Goal: Task Accomplishment & Management: Use online tool/utility

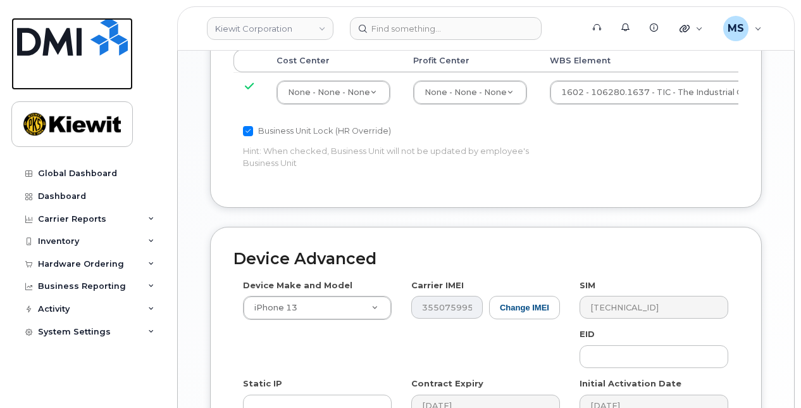
scroll to position [886, 0]
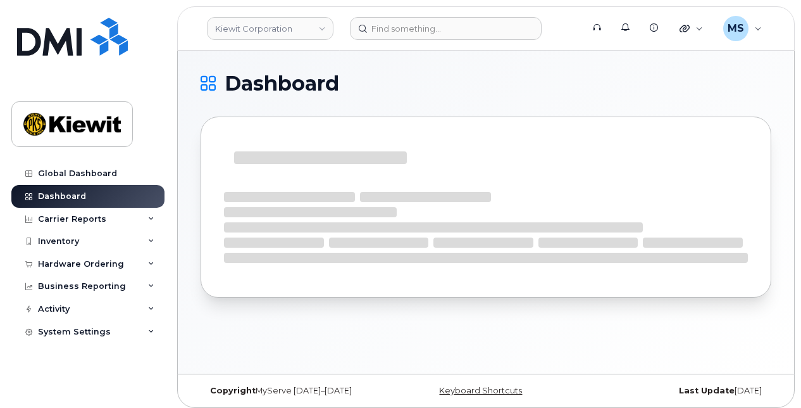
scroll to position [6, 0]
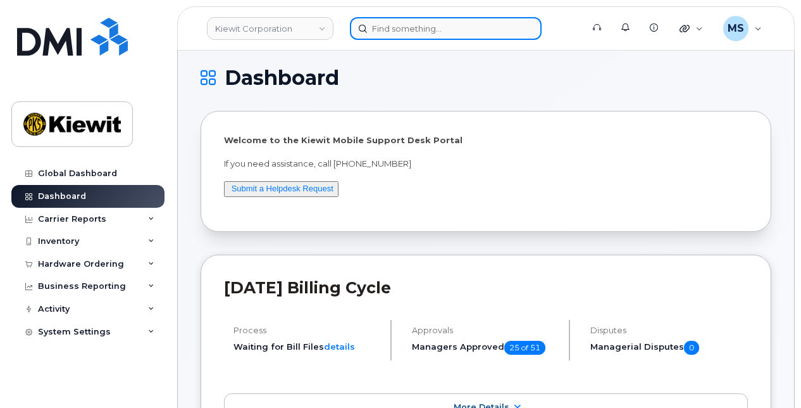
click at [409, 30] on input at bounding box center [446, 28] width 192 height 23
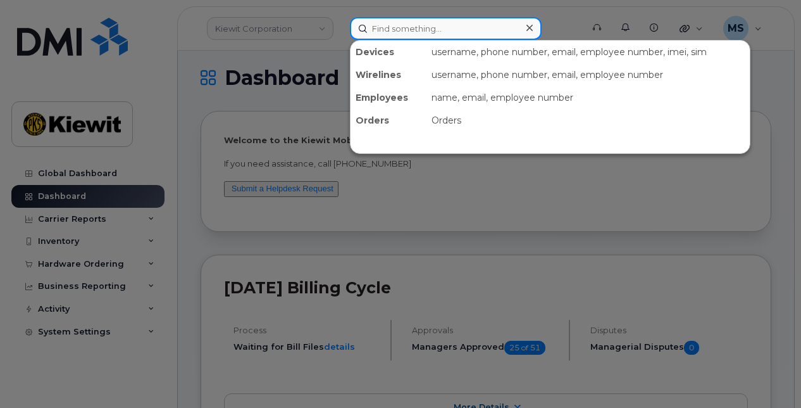
paste input "498183"
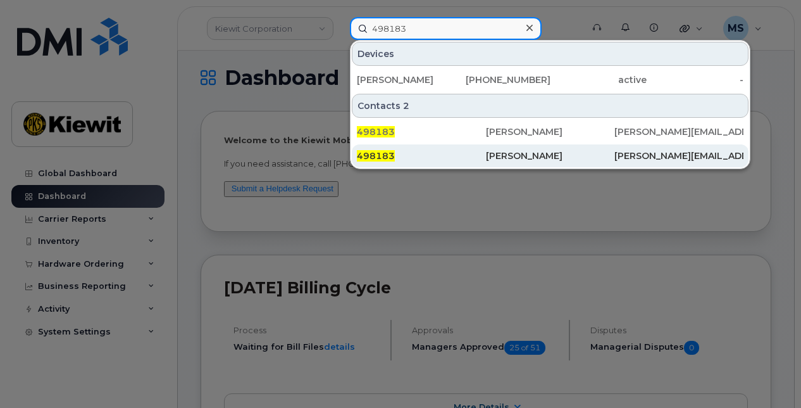
type input "498183"
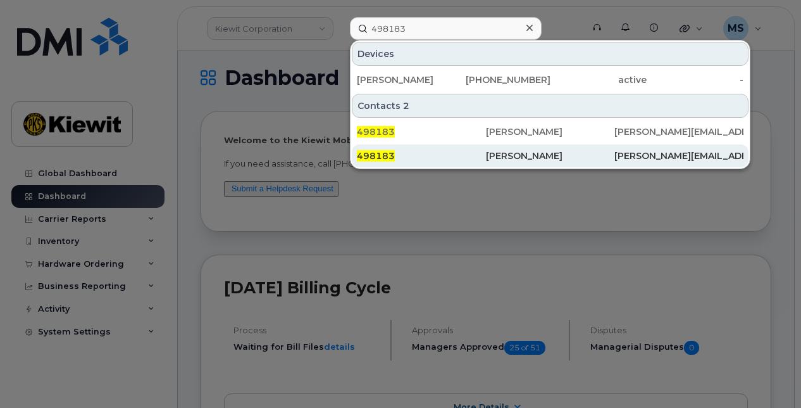
click at [404, 157] on div "498183" at bounding box center [421, 155] width 129 height 13
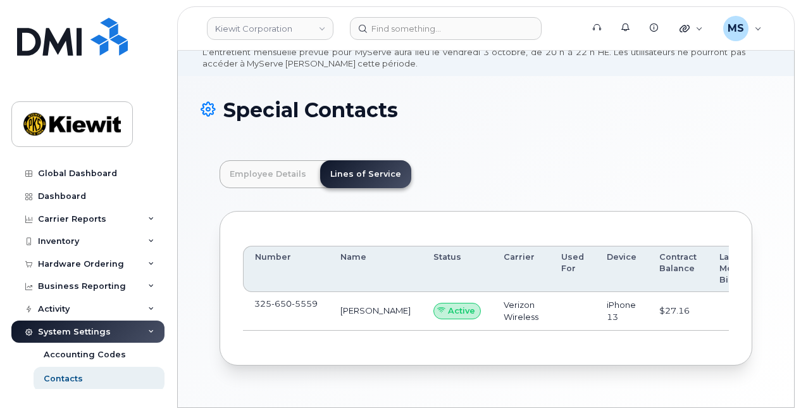
scroll to position [39, 0]
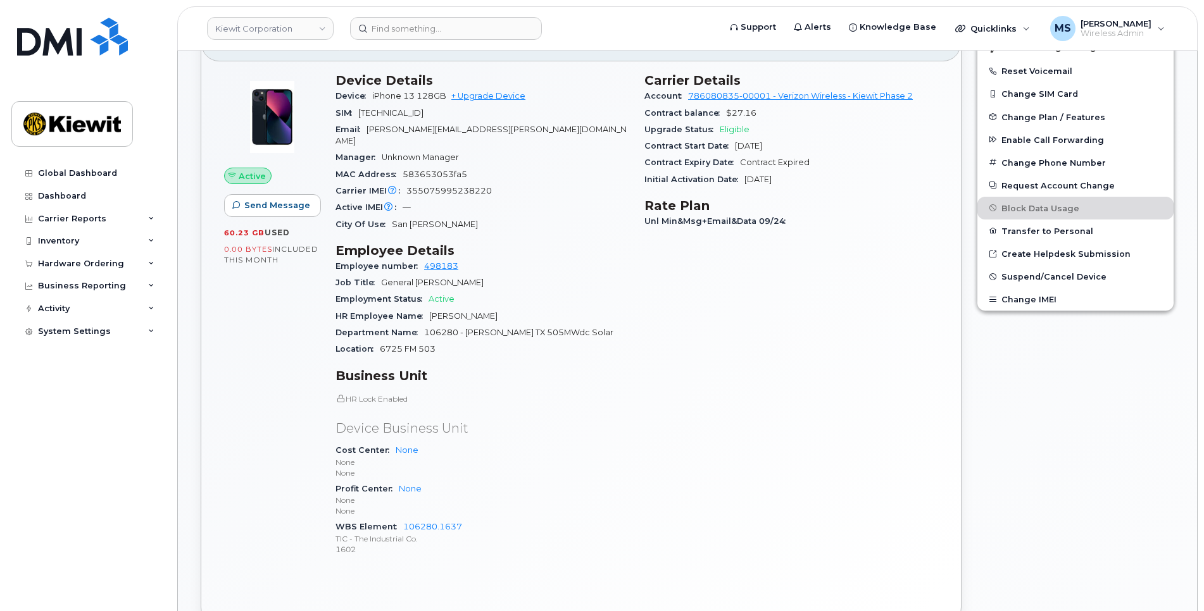
scroll to position [380, 0]
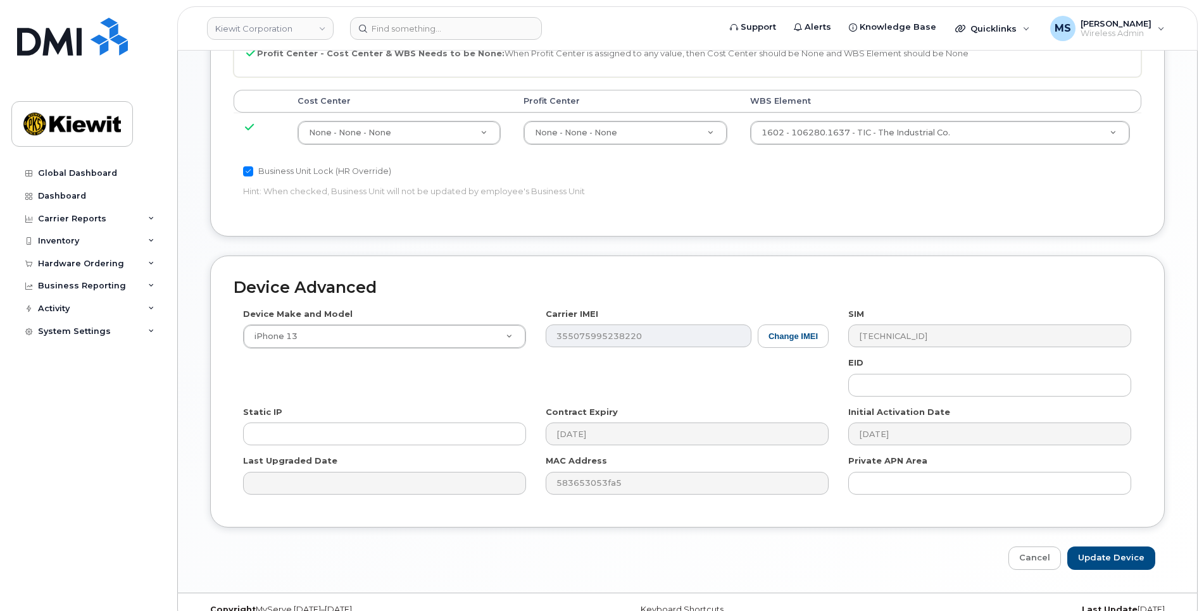
scroll to position [754, 0]
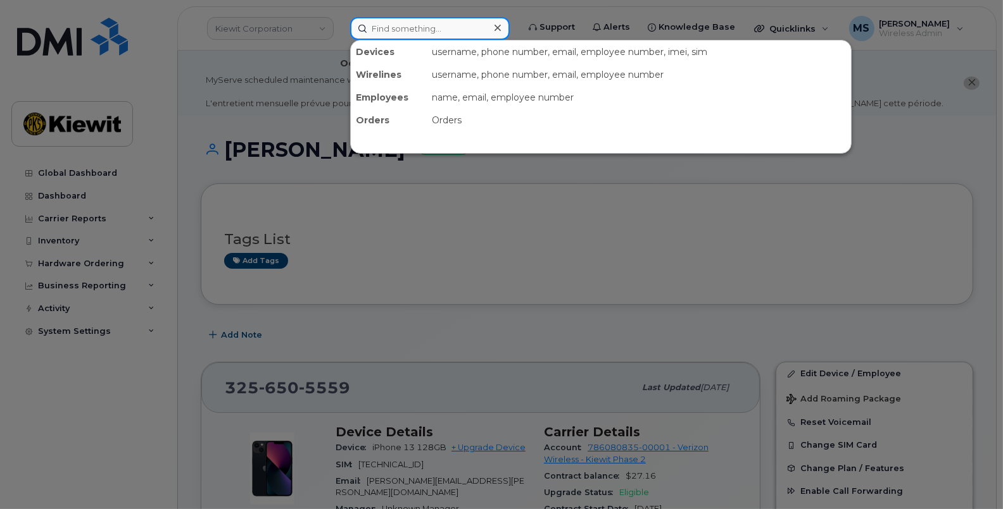
click at [399, 27] on input at bounding box center [429, 28] width 159 height 23
paste input "[PERSON_NAME]"
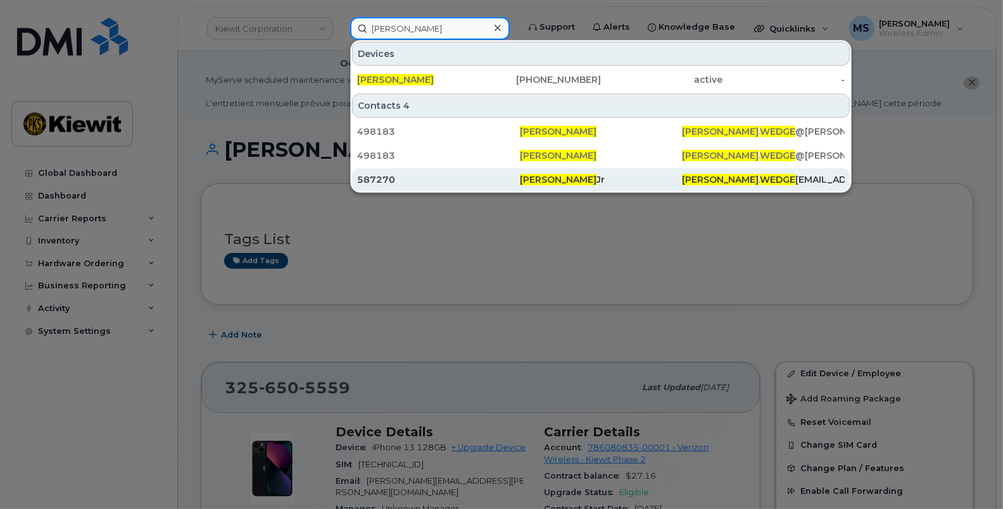
type input "[PERSON_NAME]"
click at [535, 180] on span "[PERSON_NAME]" at bounding box center [558, 179] width 77 height 11
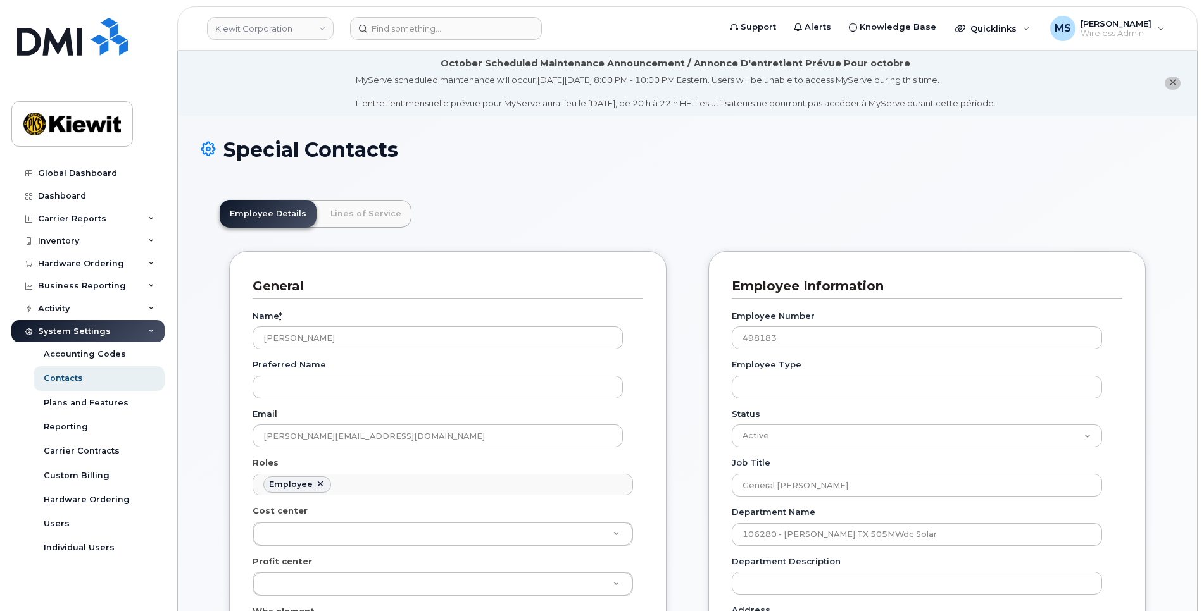
scroll to position [37, 0]
click at [384, 214] on link "Lines of Service" at bounding box center [365, 214] width 91 height 28
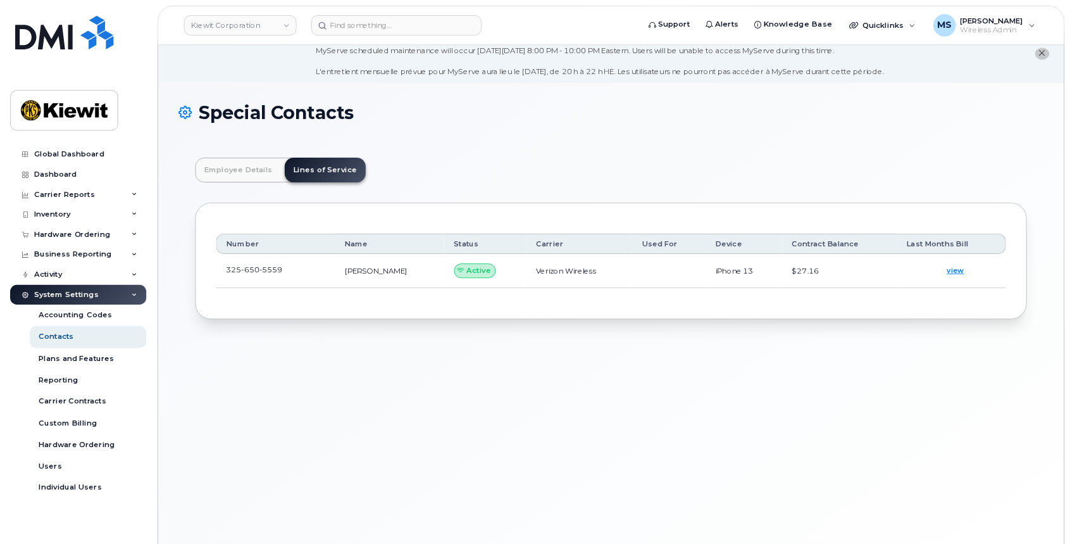
scroll to position [0, 0]
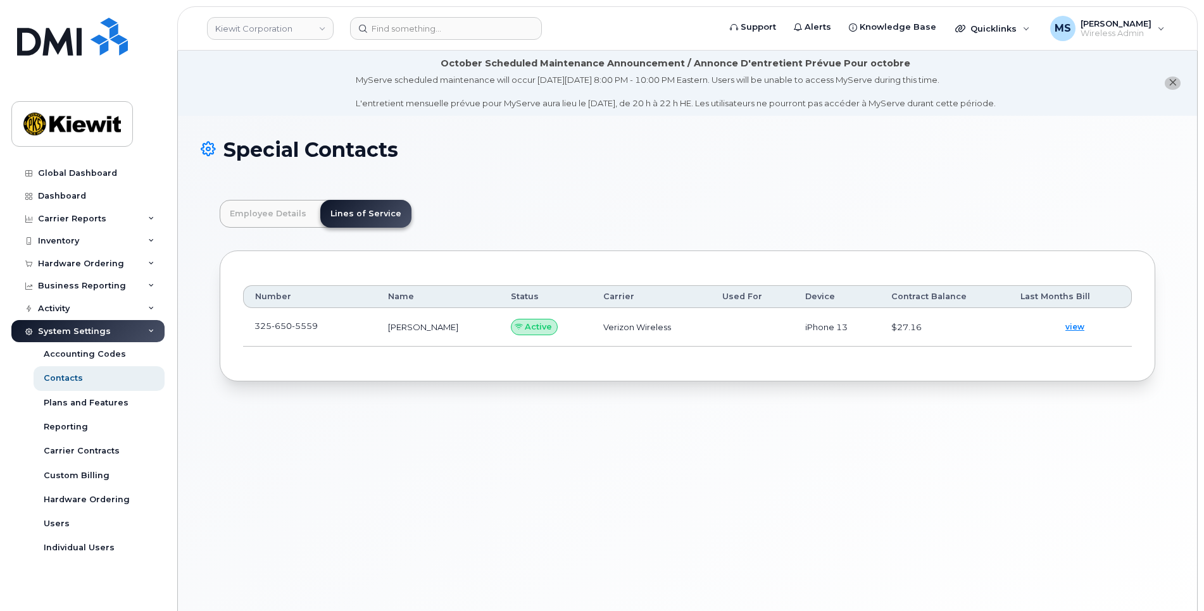
click at [292, 337] on td "[PHONE_NUMBER]" at bounding box center [310, 327] width 134 height 39
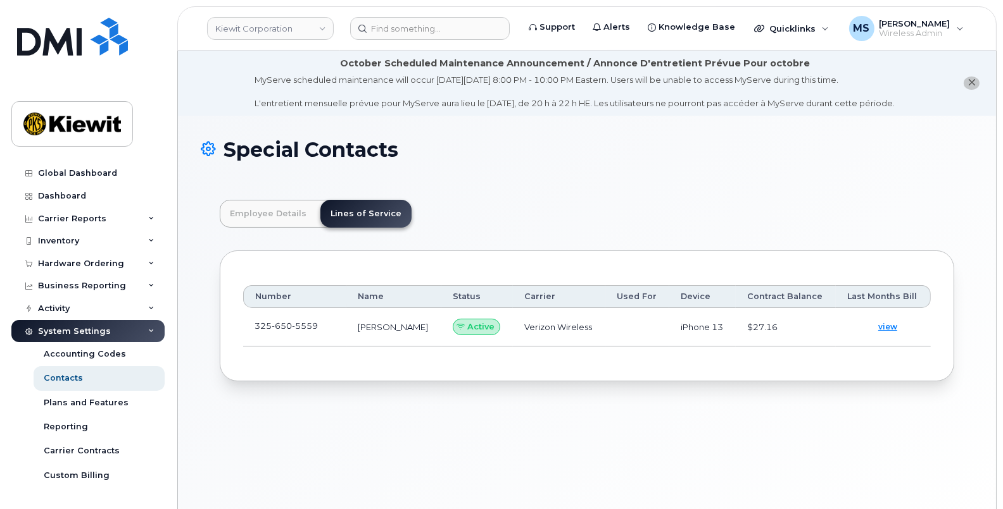
scroll to position [37, 0]
click at [291, 332] on td "[PHONE_NUMBER]" at bounding box center [294, 327] width 103 height 39
click at [330, 327] on span at bounding box center [328, 329] width 10 height 10
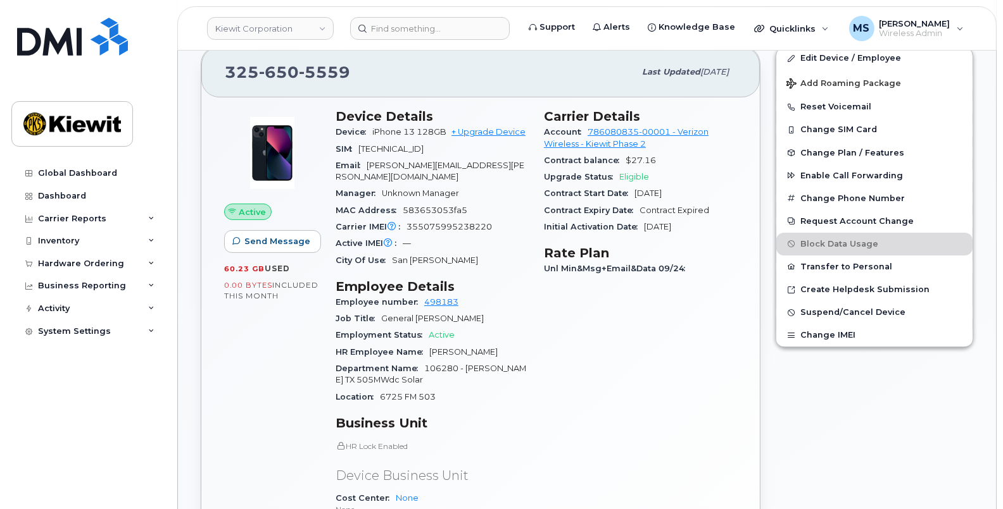
scroll to position [237, 0]
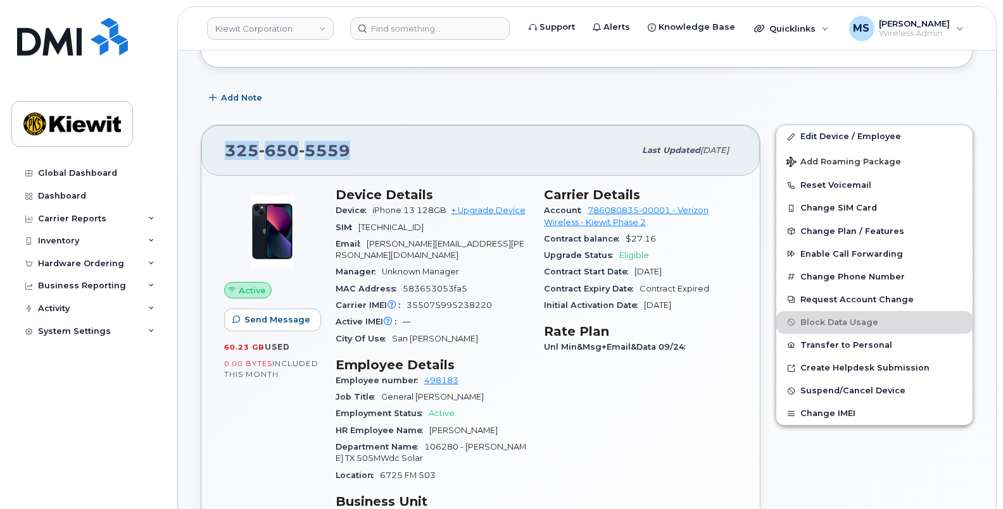
drag, startPoint x: 365, startPoint y: 158, endPoint x: 225, endPoint y: 146, distance: 139.8
click at [225, 146] on div "[PHONE_NUMBER]" at bounding box center [429, 150] width 409 height 27
copy span "[PHONE_NUMBER]"
click at [428, 301] on span "355075995238220" at bounding box center [448, 305] width 85 height 9
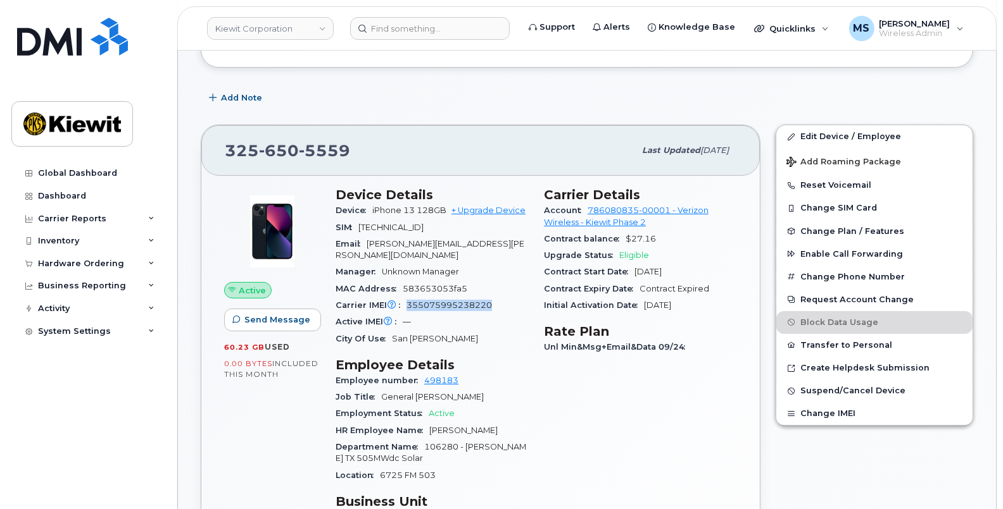
copy span "355075995238220"
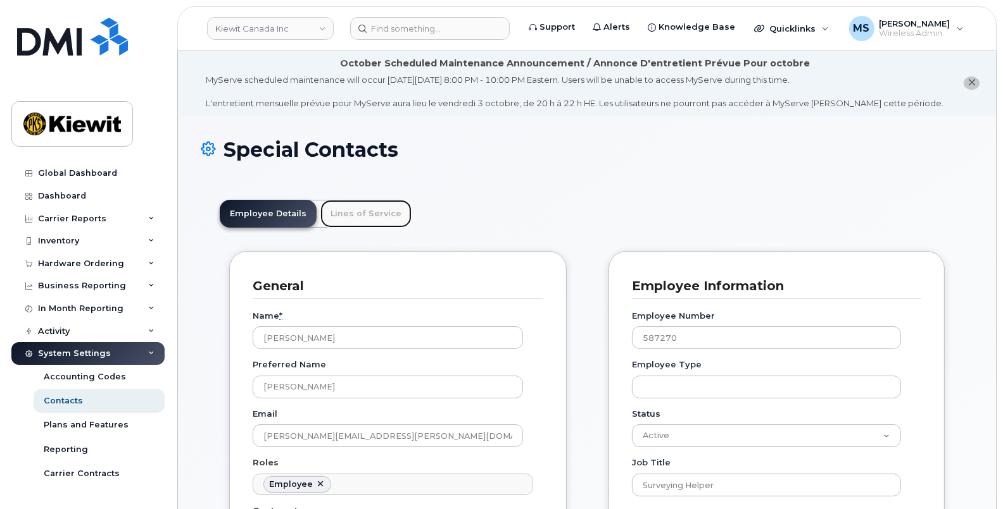
click at [356, 220] on link "Lines of Service" at bounding box center [365, 214] width 91 height 28
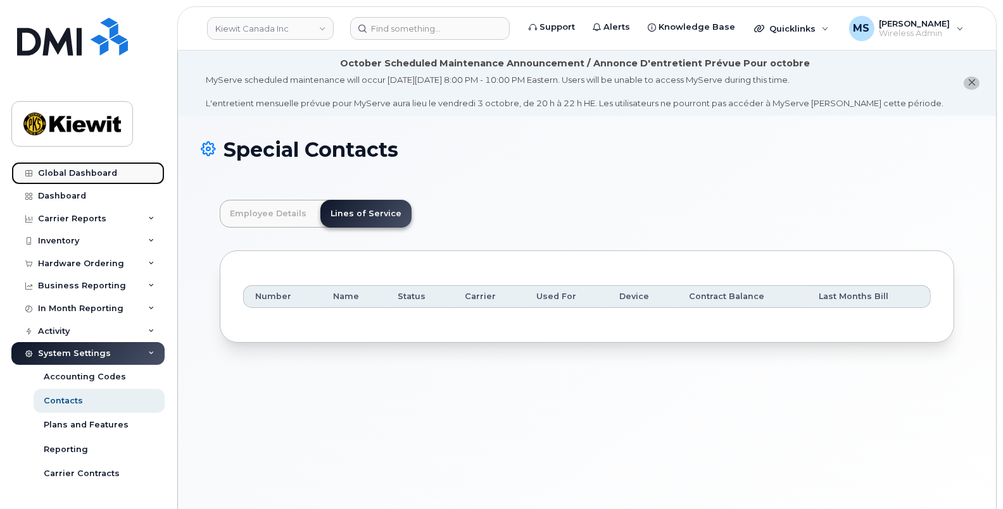
click at [60, 168] on div "Global Dashboard" at bounding box center [77, 173] width 79 height 10
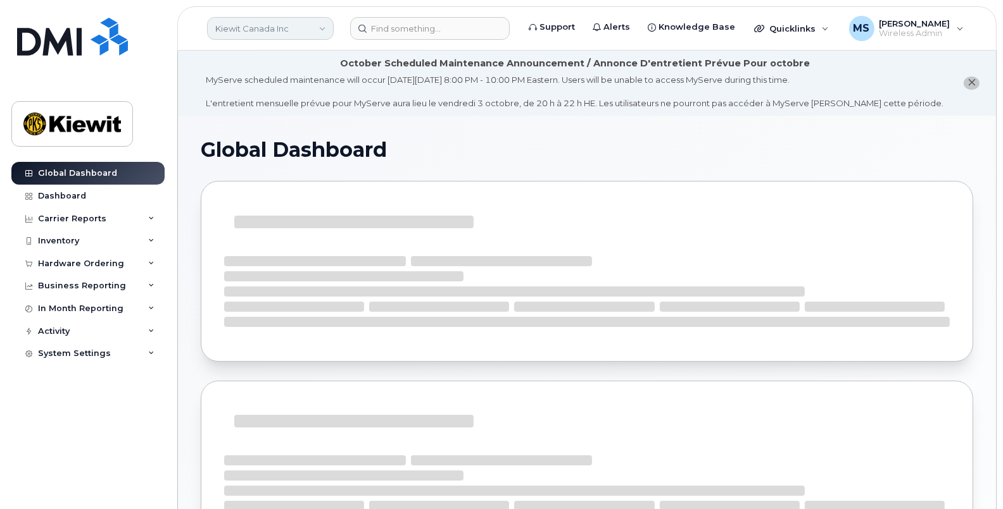
click at [291, 24] on link "Kiewit Canada Inc" at bounding box center [270, 28] width 127 height 23
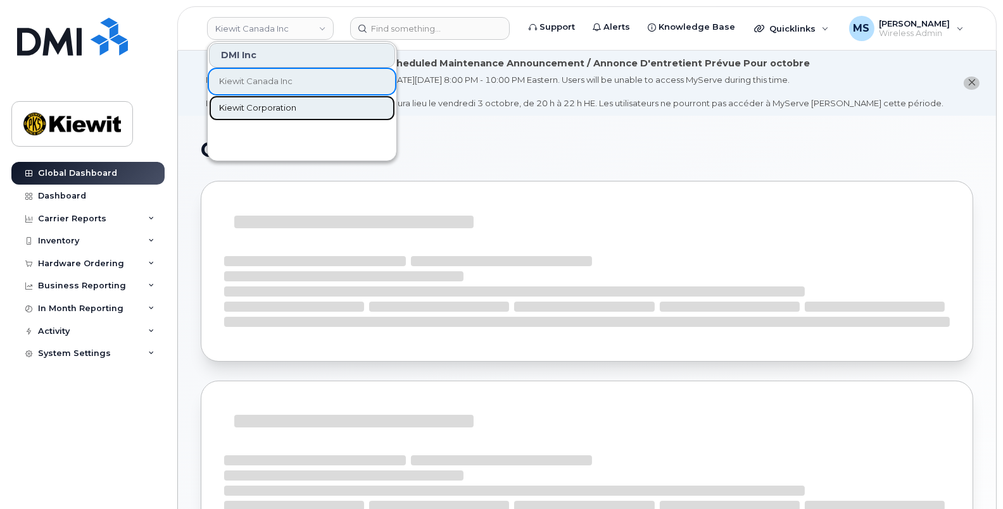
click at [260, 108] on span "Kiewit Corporation" at bounding box center [257, 108] width 77 height 13
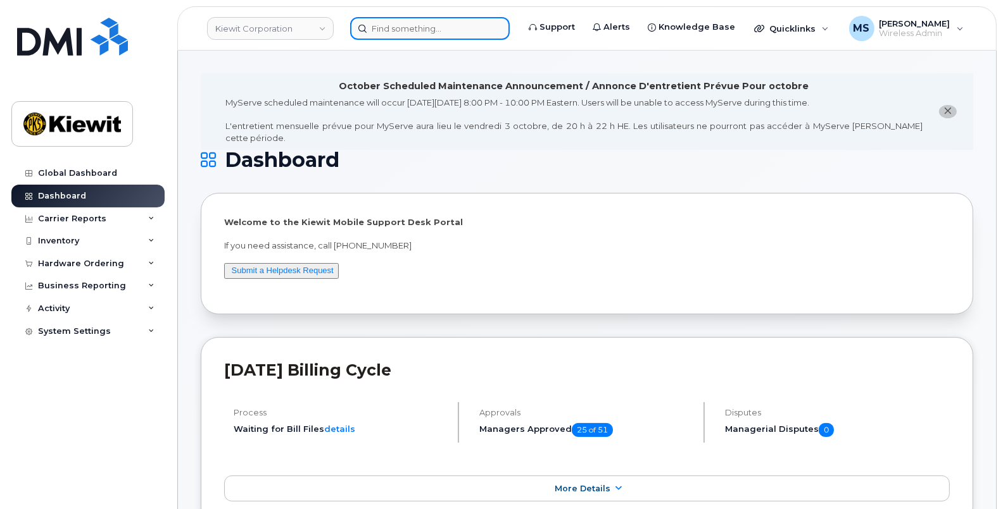
click at [398, 28] on input at bounding box center [429, 28] width 159 height 23
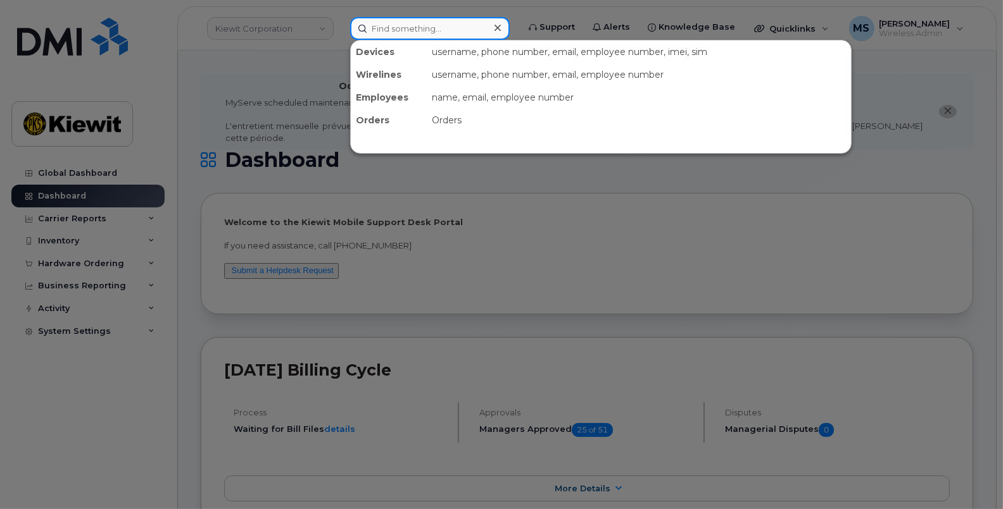
paste input "351036274298420"
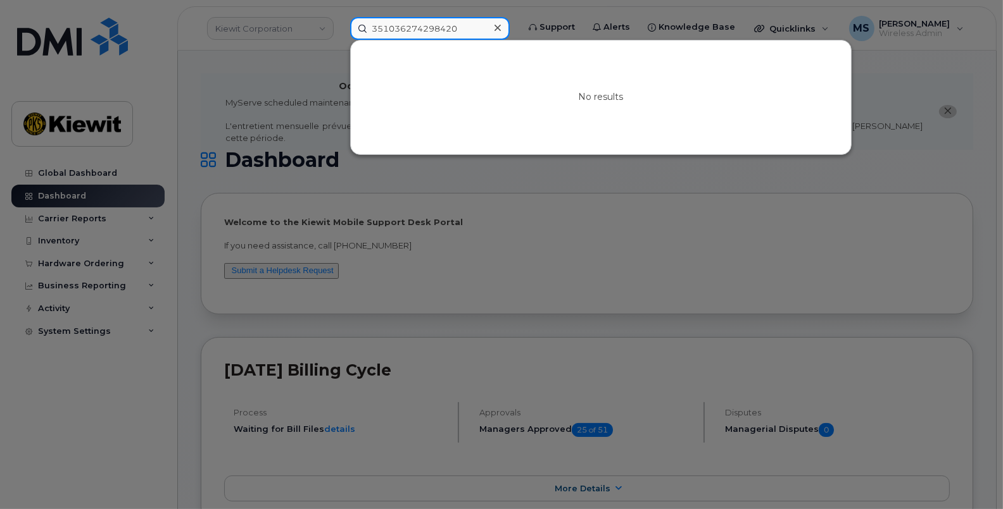
type input "351036274298420"
click at [608, 175] on div at bounding box center [501, 254] width 1003 height 509
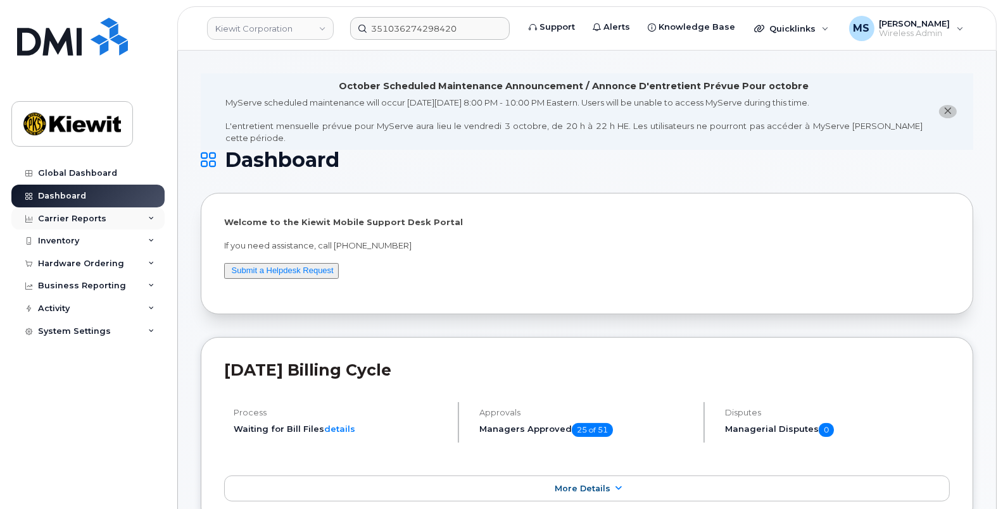
click at [111, 218] on div "Carrier Reports" at bounding box center [87, 219] width 153 height 23
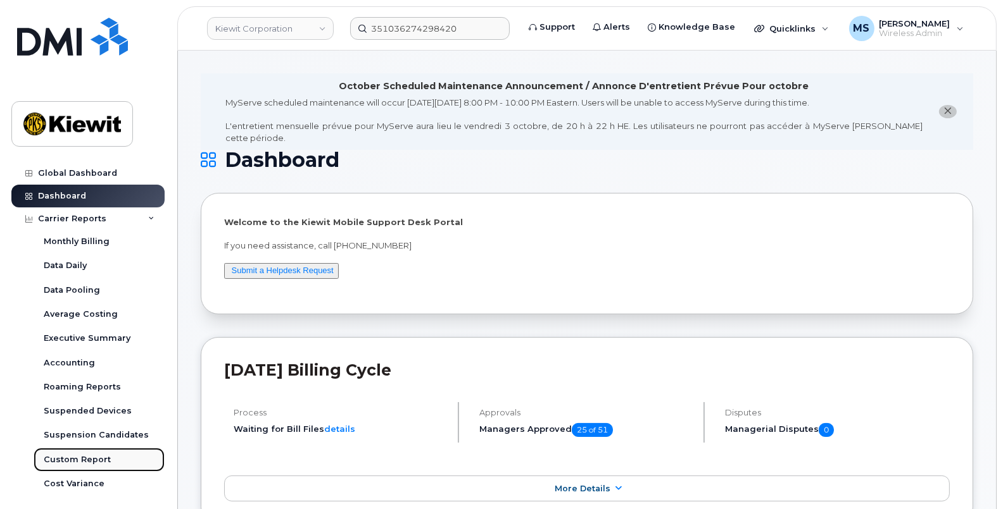
click at [73, 454] on div "Custom Report" at bounding box center [77, 459] width 67 height 11
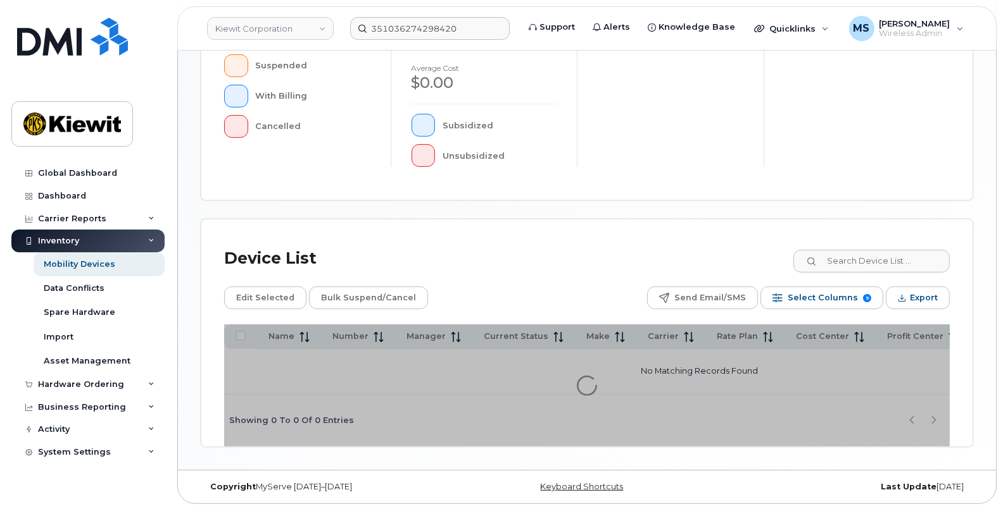
scroll to position [411, 0]
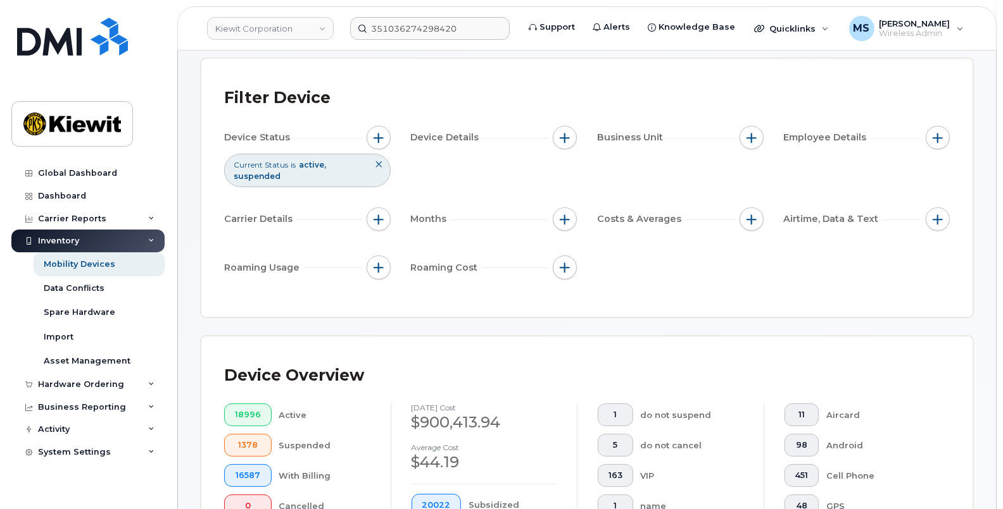
scroll to position [48, 0]
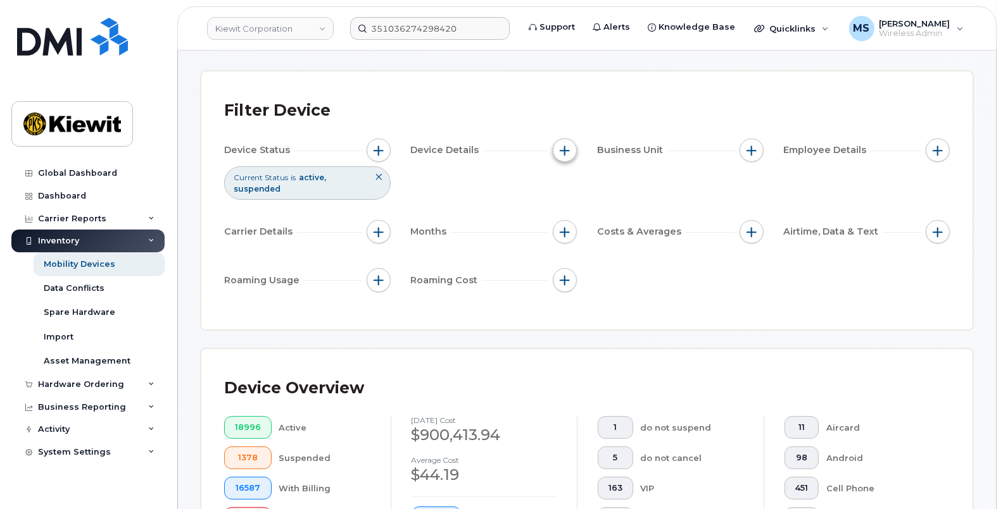
click at [565, 148] on span "button" at bounding box center [564, 151] width 10 height 10
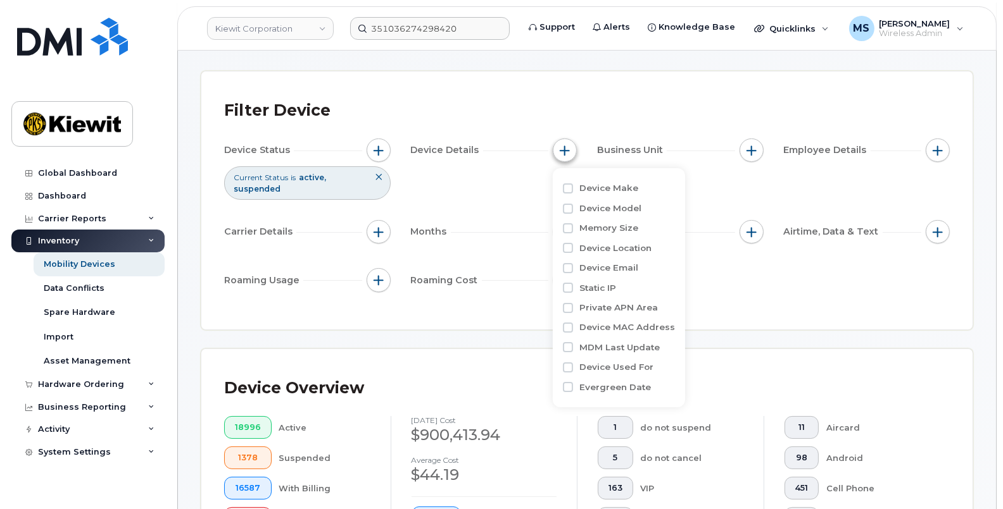
click at [565, 152] on span "button" at bounding box center [564, 151] width 10 height 10
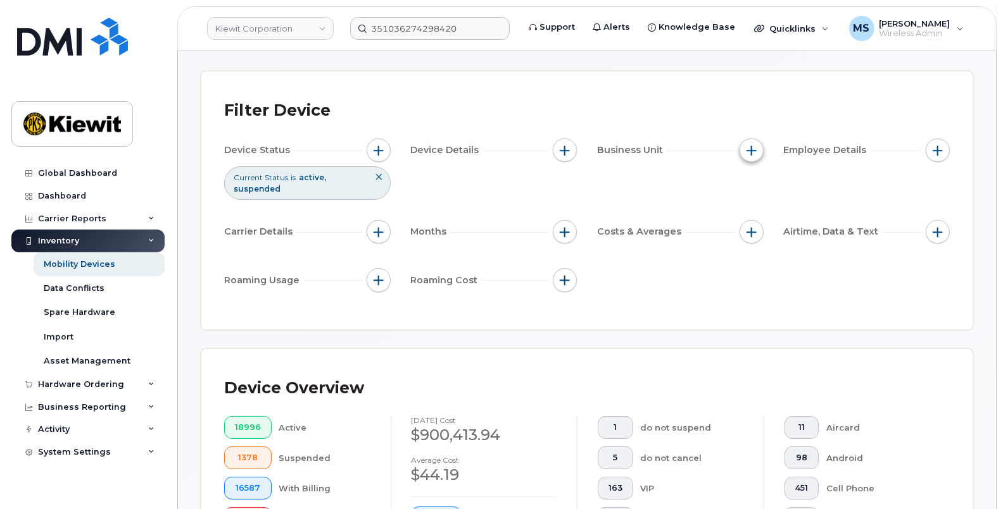
click at [741, 144] on button "button" at bounding box center [751, 151] width 24 height 24
click at [746, 146] on span "button" at bounding box center [751, 151] width 10 height 10
click at [945, 149] on button "button" at bounding box center [937, 151] width 24 height 24
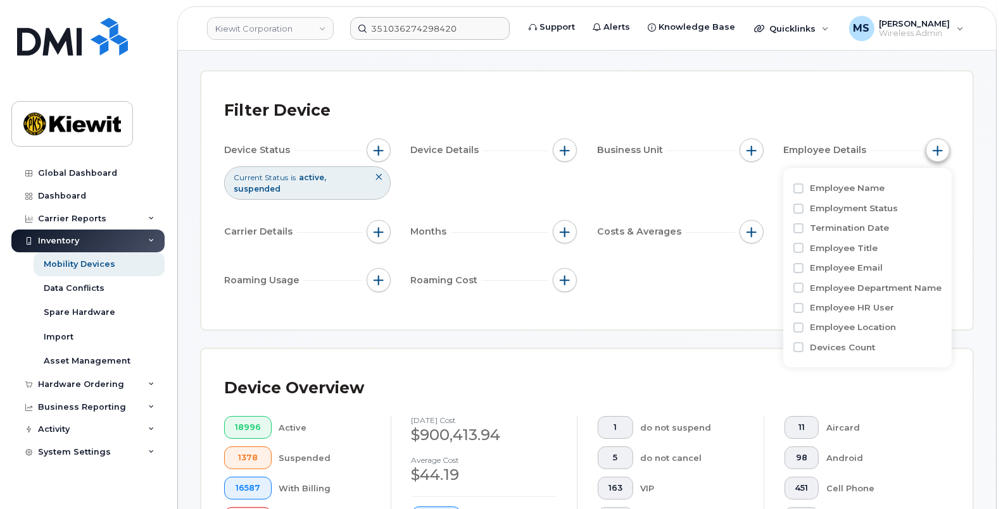
click at [945, 149] on button "button" at bounding box center [937, 151] width 24 height 24
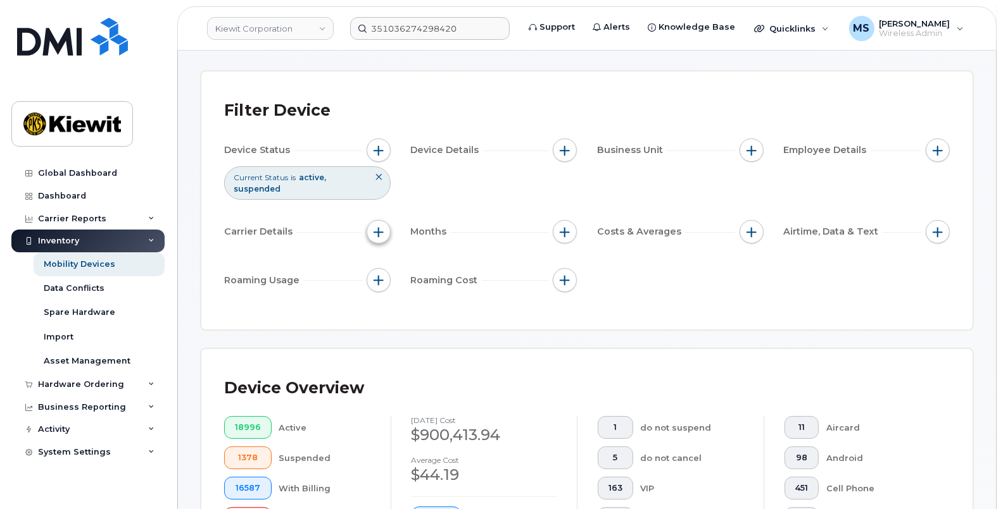
click at [376, 239] on button "button" at bounding box center [378, 232] width 24 height 24
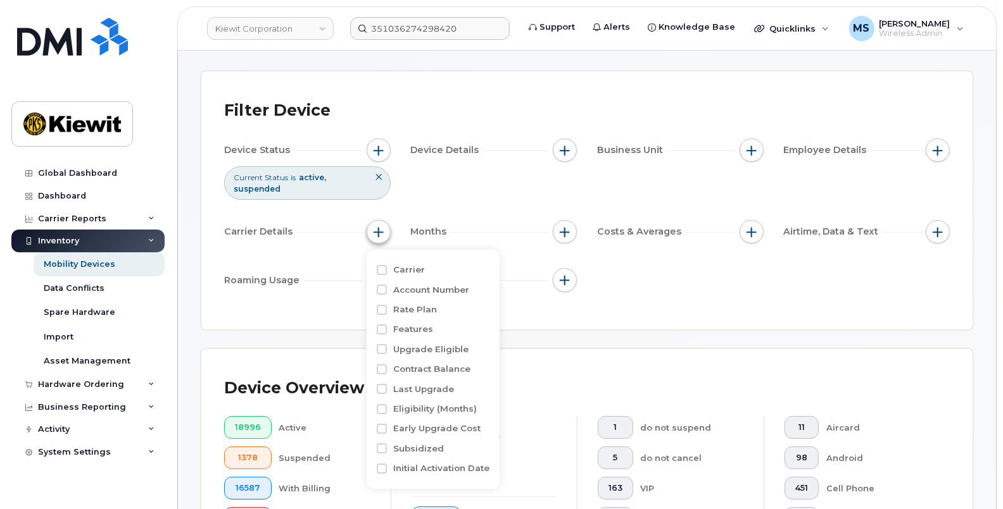
click at [380, 234] on span "button" at bounding box center [378, 232] width 10 height 10
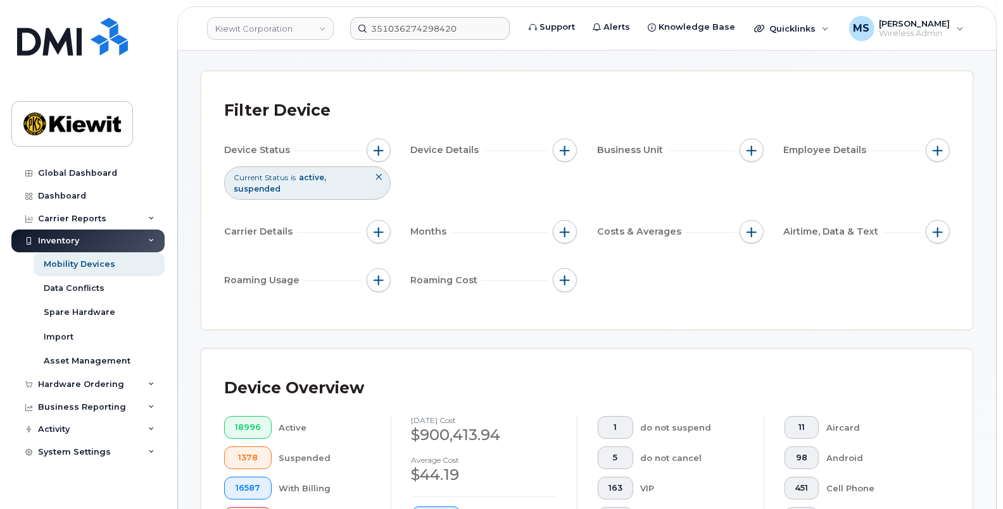
click at [386, 139] on div "Device Status" at bounding box center [307, 151] width 166 height 24
click at [380, 147] on span "button" at bounding box center [378, 151] width 10 height 10
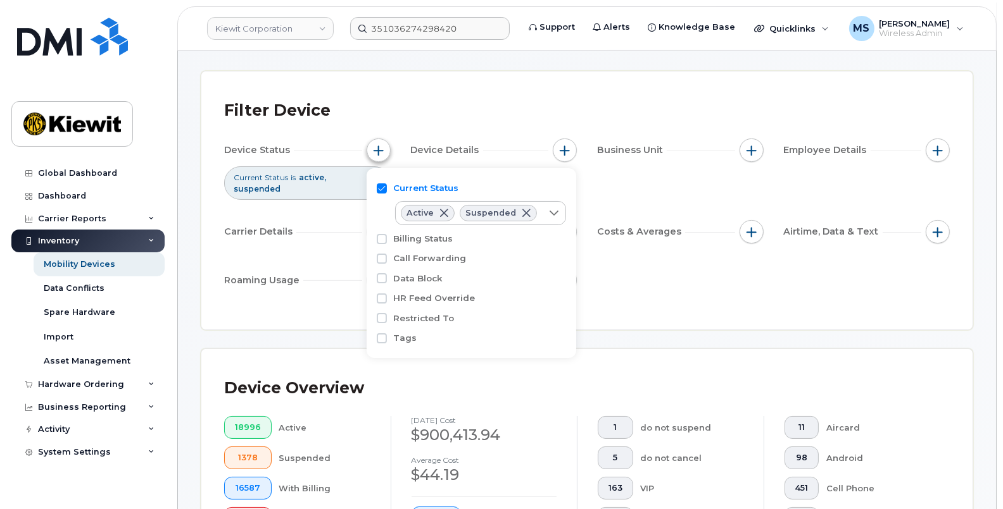
click at [380, 147] on span "button" at bounding box center [378, 151] width 10 height 10
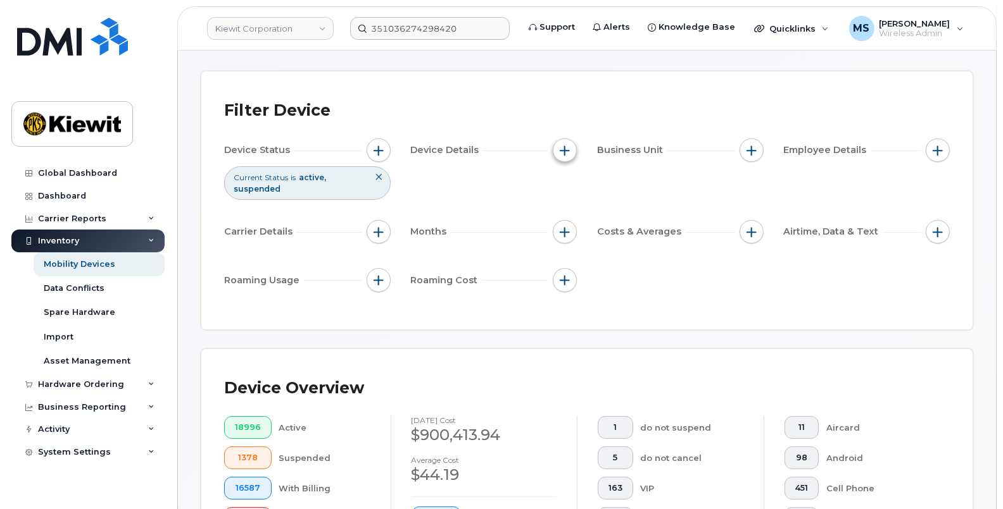
click at [572, 146] on button "button" at bounding box center [565, 151] width 24 height 24
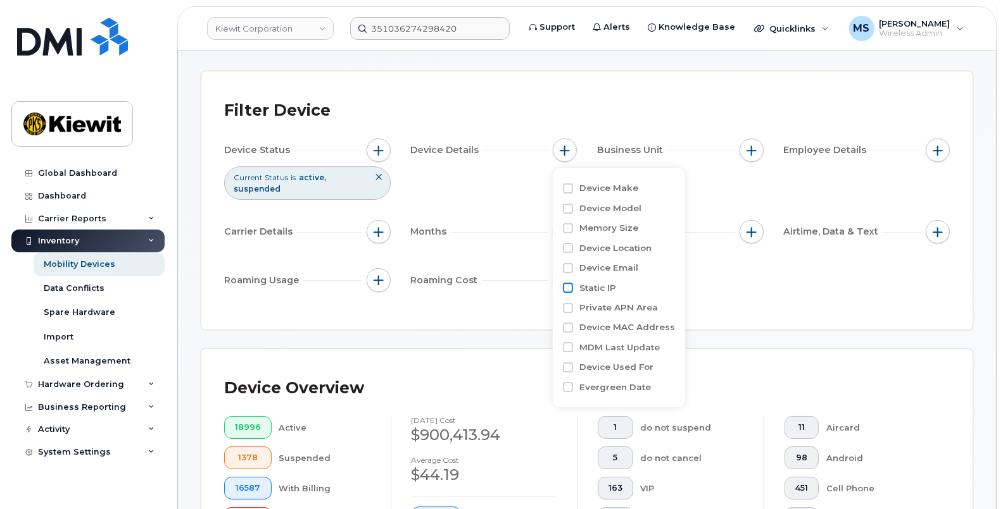
click at [568, 283] on input "Static IP" at bounding box center [568, 288] width 10 height 10
checkbox input "true"
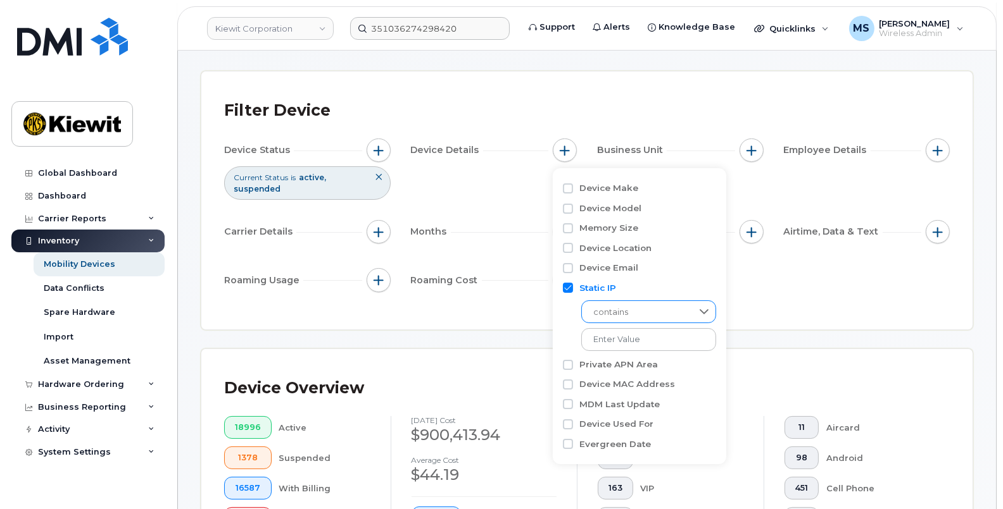
click at [655, 311] on span "contains" at bounding box center [636, 312] width 109 height 23
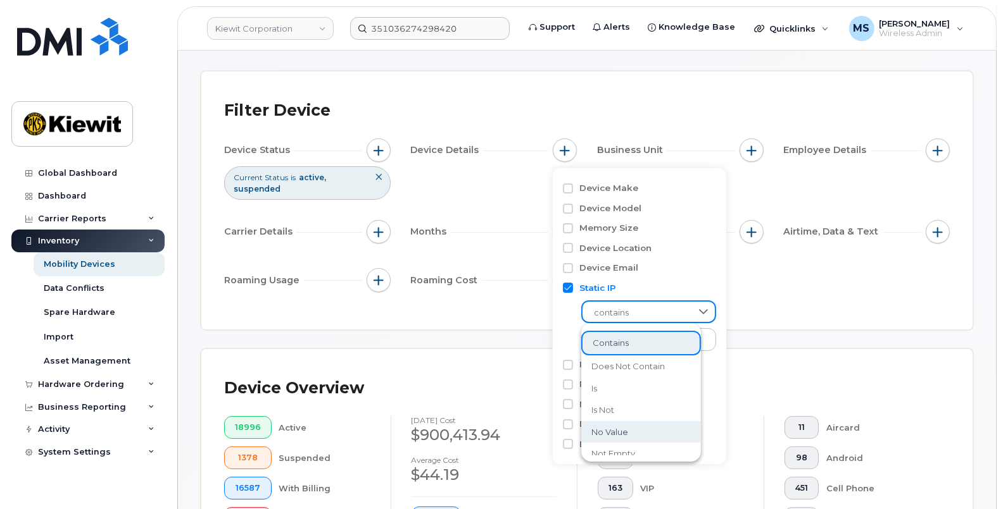
scroll to position [0, 0]
drag, startPoint x: 665, startPoint y: 311, endPoint x: 672, endPoint y: 304, distance: 9.8
click at [665, 310] on span "contains" at bounding box center [636, 313] width 108 height 23
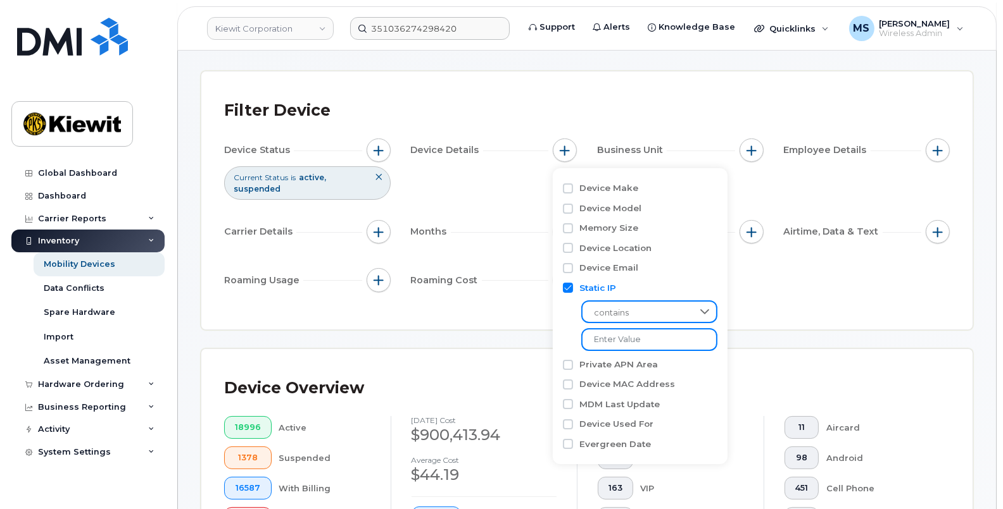
click at [638, 342] on input "text" at bounding box center [649, 339] width 136 height 23
paste input "351036274298420"
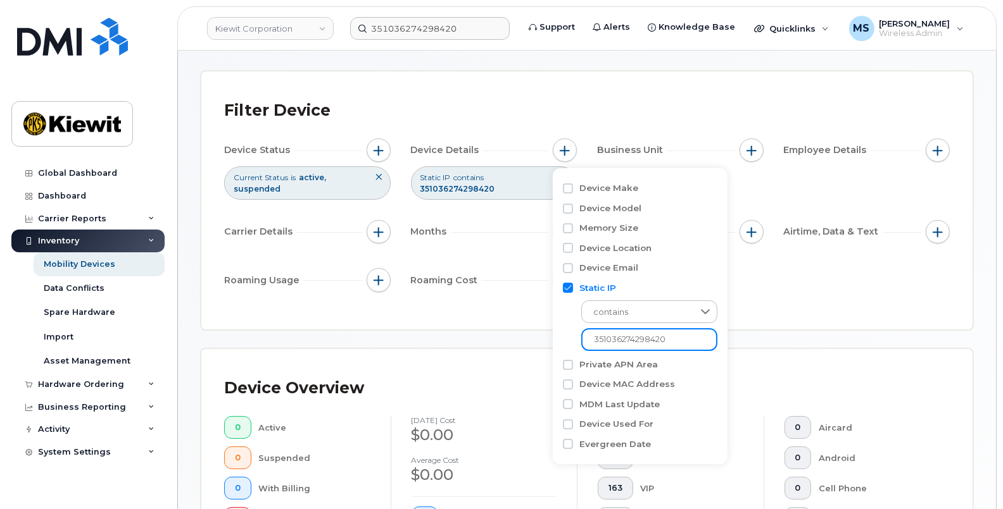
type input "351036274298420"
click at [731, 311] on div "Filter Device Device Status Current Status is active suspended Device Details S…" at bounding box center [586, 201] width 771 height 258
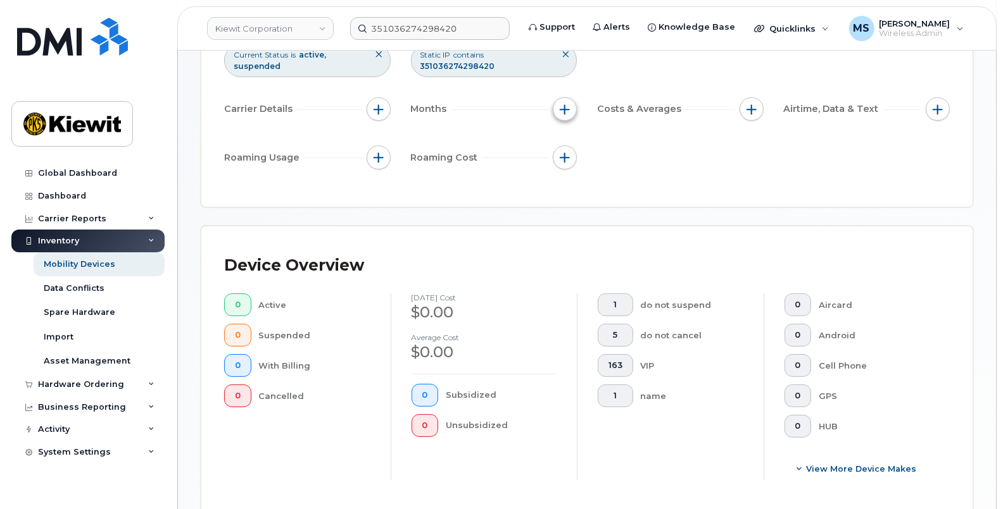
scroll to position [92, 0]
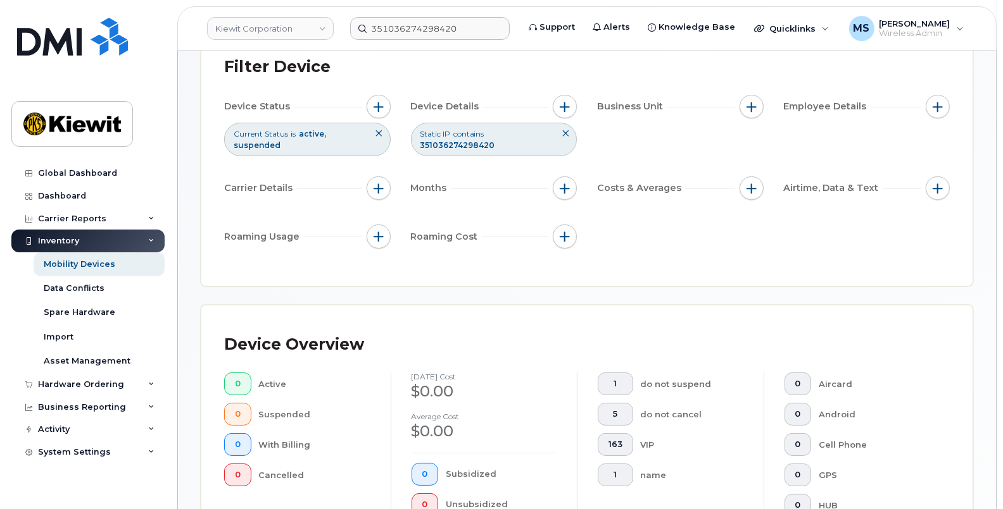
click at [560, 132] on button at bounding box center [565, 133] width 22 height 21
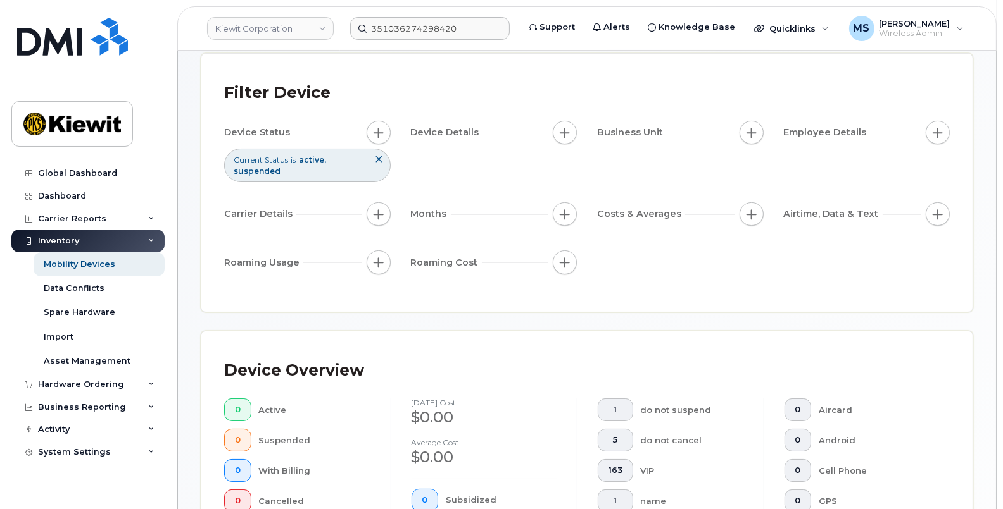
scroll to position [0, 0]
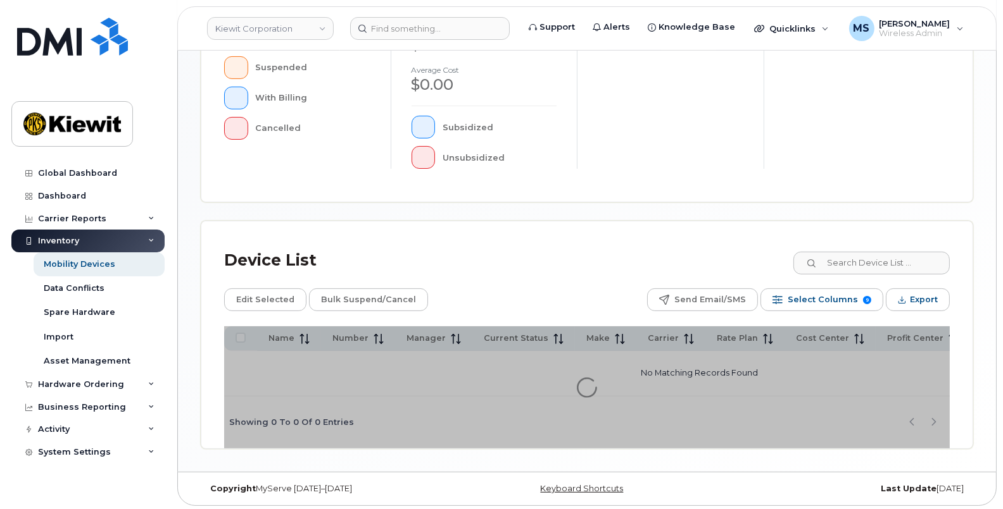
scroll to position [411, 0]
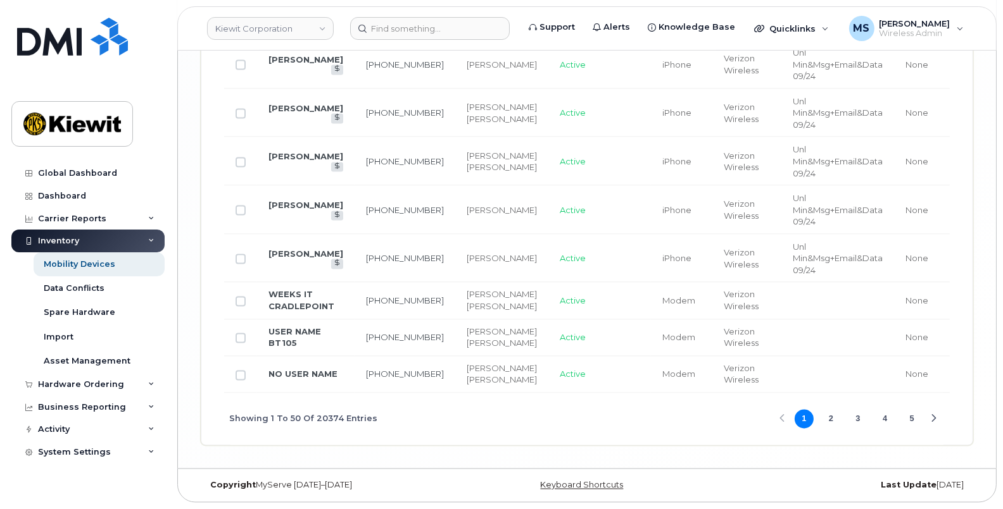
scroll to position [3134, 0]
drag, startPoint x: 744, startPoint y: 387, endPoint x: 937, endPoint y: 412, distance: 194.6
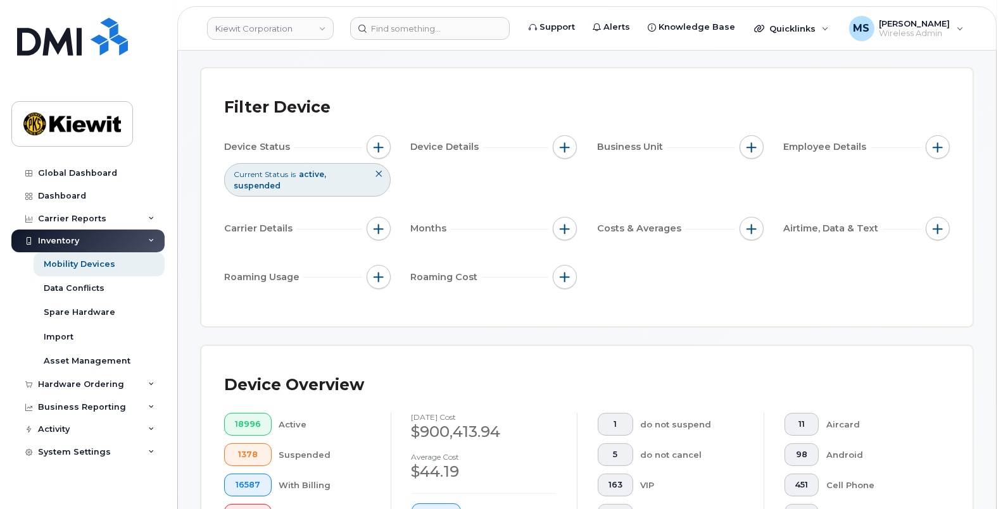
scroll to position [0, 0]
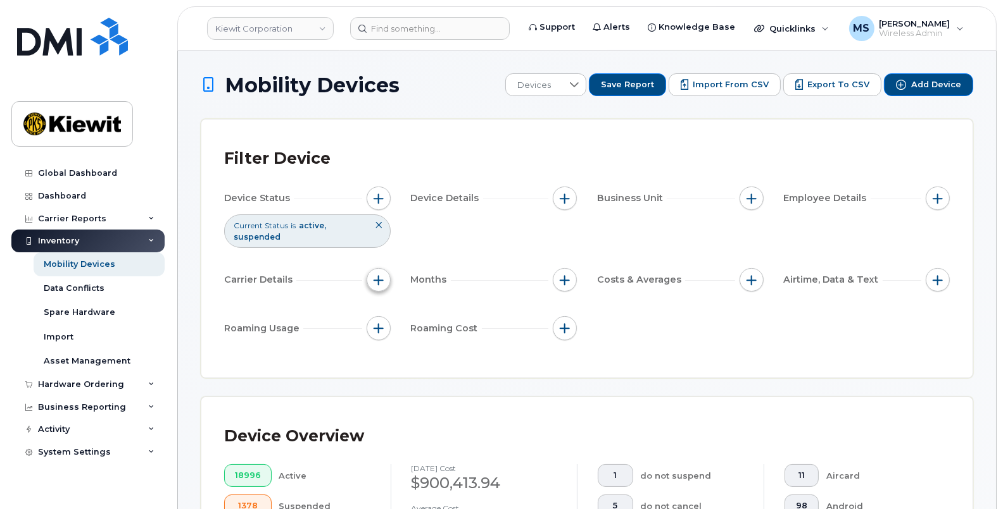
click at [379, 287] on button "button" at bounding box center [378, 280] width 24 height 24
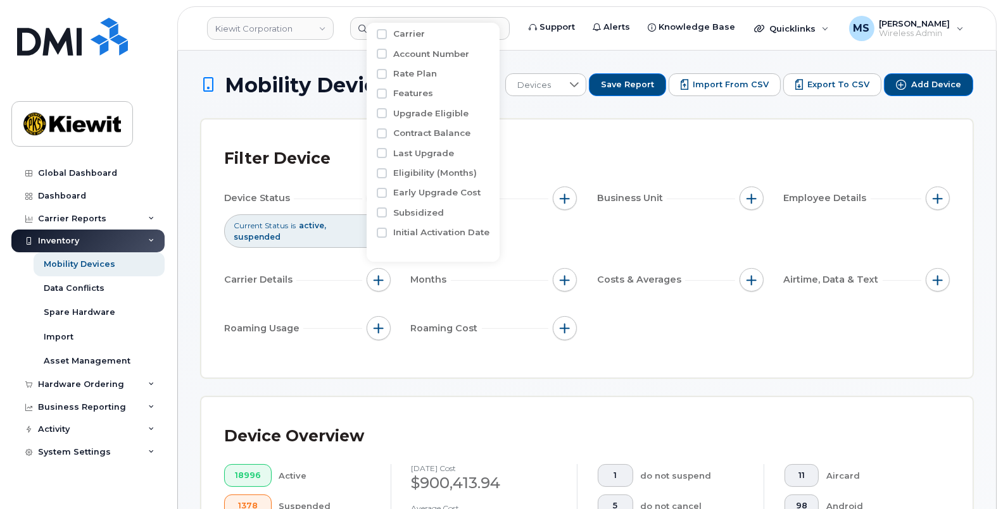
scroll to position [13, 0]
click at [588, 251] on div "Device Status Current Status is active suspended Device Details Business Unit E…" at bounding box center [586, 266] width 725 height 158
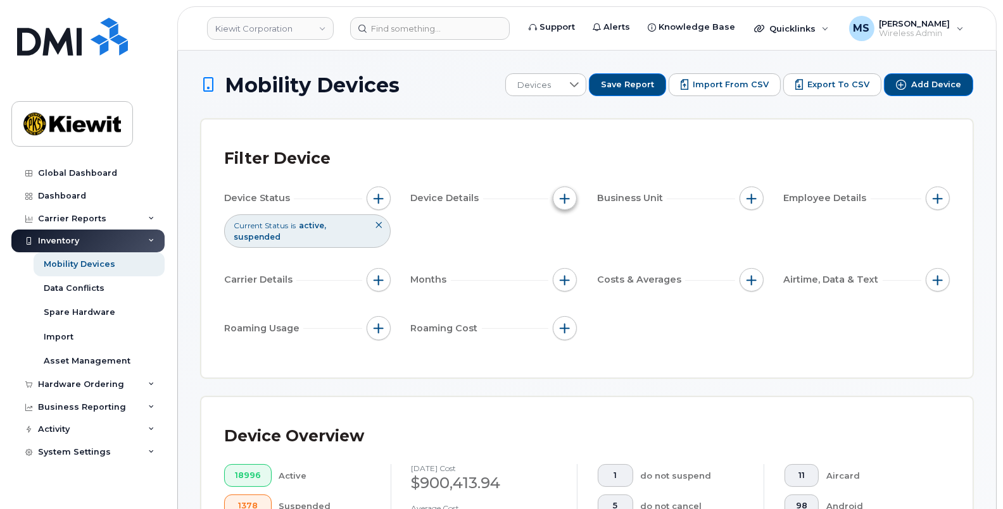
click at [565, 201] on span "button" at bounding box center [564, 199] width 10 height 10
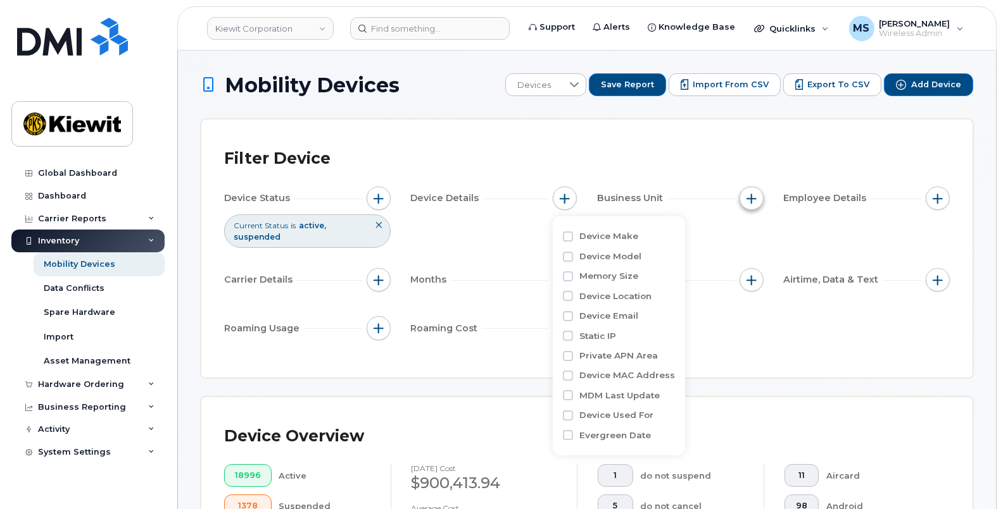
click at [753, 195] on span "button" at bounding box center [751, 199] width 10 height 10
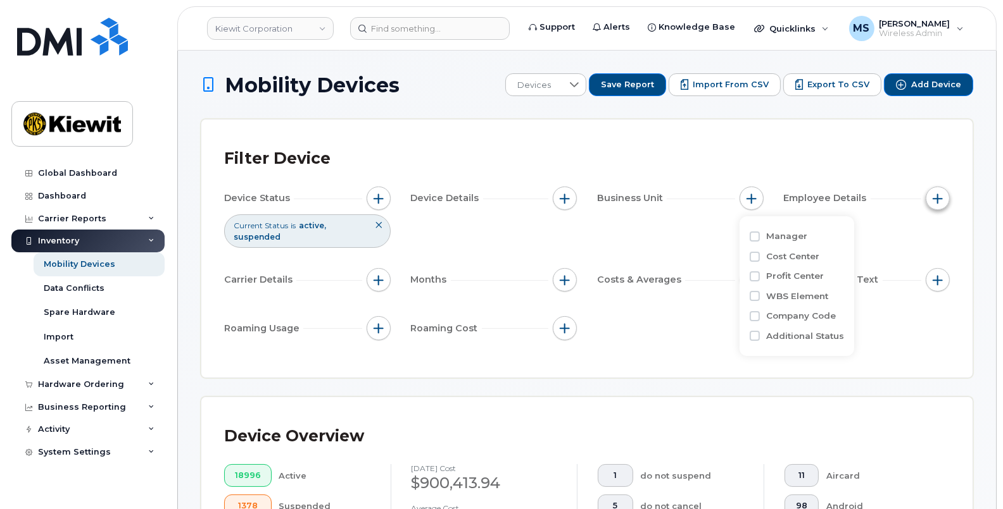
click at [942, 197] on span "button" at bounding box center [937, 199] width 10 height 10
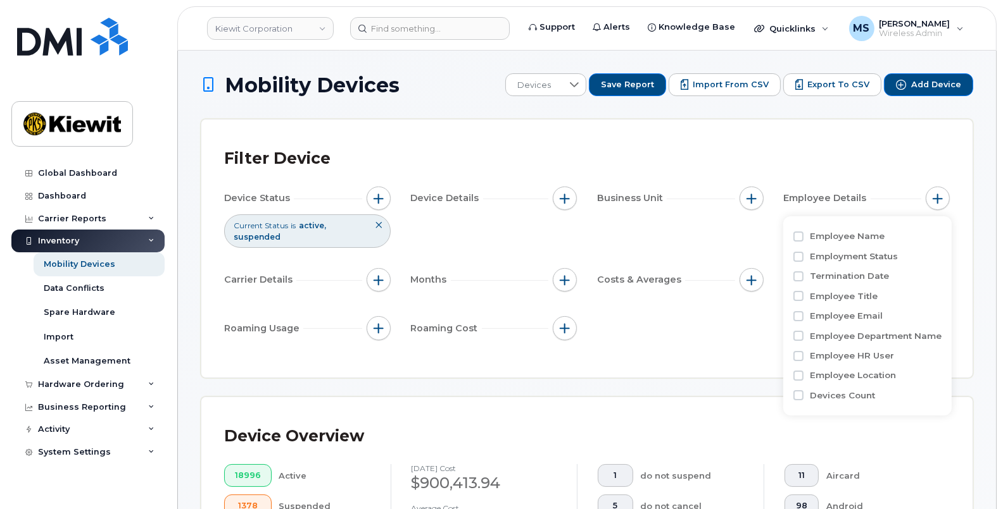
click at [718, 241] on div "Device Status Current Status is active suspended Device Details Business Unit E…" at bounding box center [586, 266] width 725 height 158
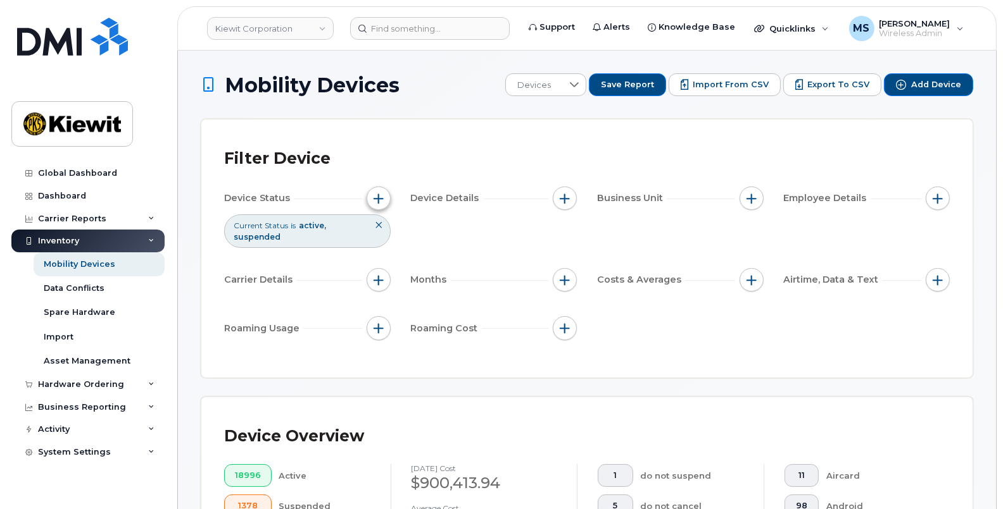
click at [383, 196] on button "button" at bounding box center [378, 199] width 24 height 24
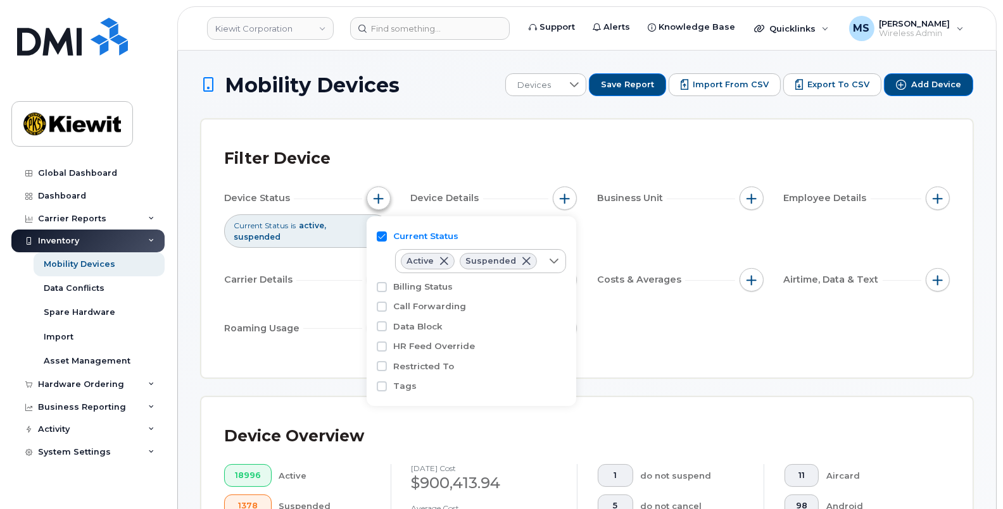
click at [383, 196] on button "button" at bounding box center [378, 199] width 24 height 24
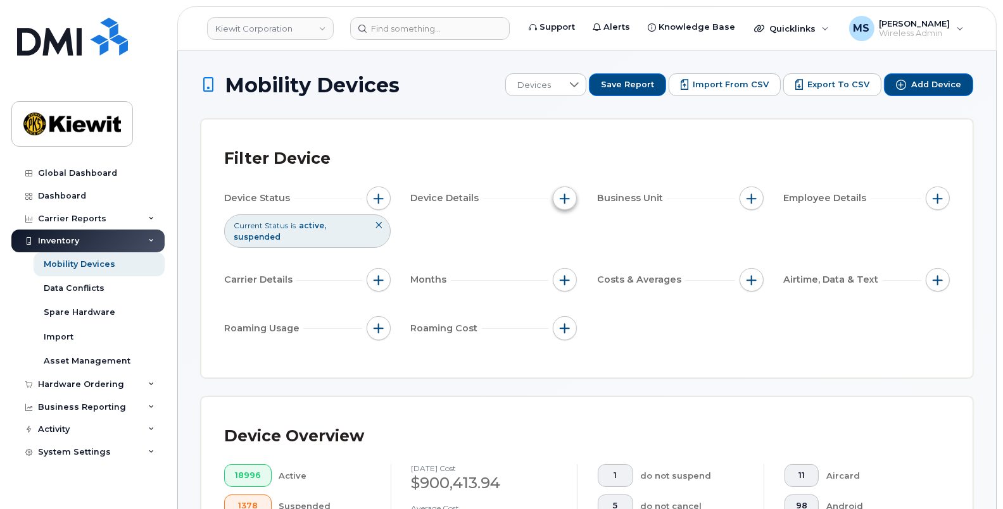
click at [566, 191] on button "button" at bounding box center [565, 199] width 24 height 24
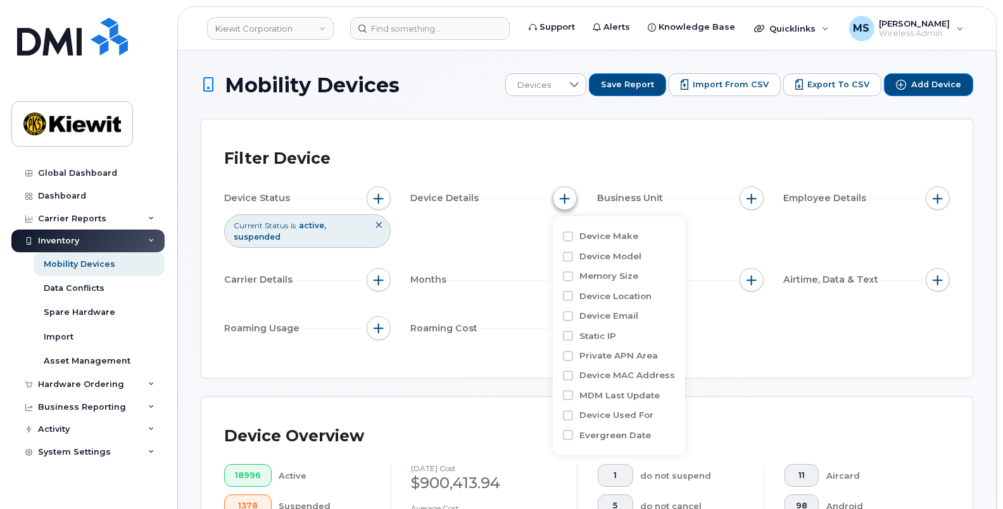
click at [568, 203] on button "button" at bounding box center [565, 199] width 24 height 24
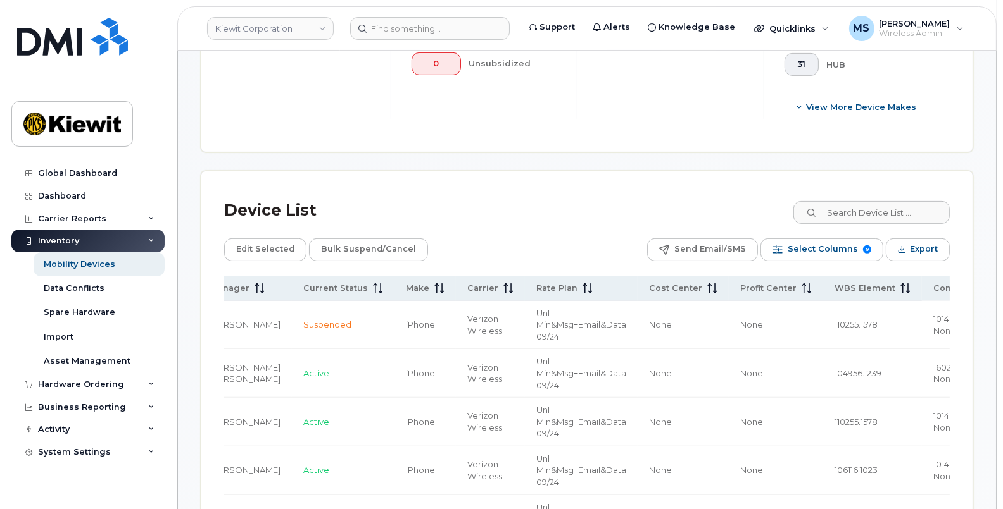
scroll to position [553, 0]
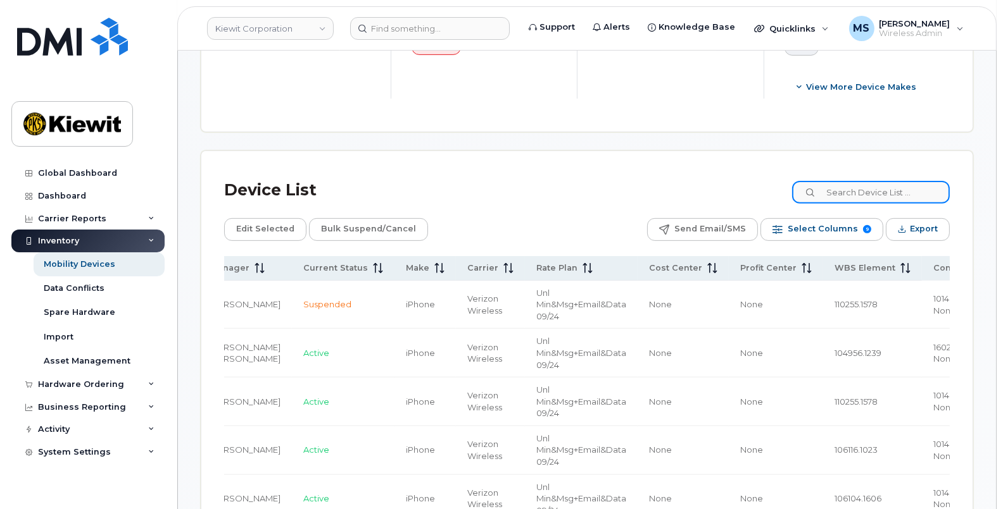
click at [890, 189] on input at bounding box center [871, 192] width 158 height 23
click at [890, 185] on input at bounding box center [871, 192] width 158 height 23
paste input "351036274298420"
type input "351036274298420"
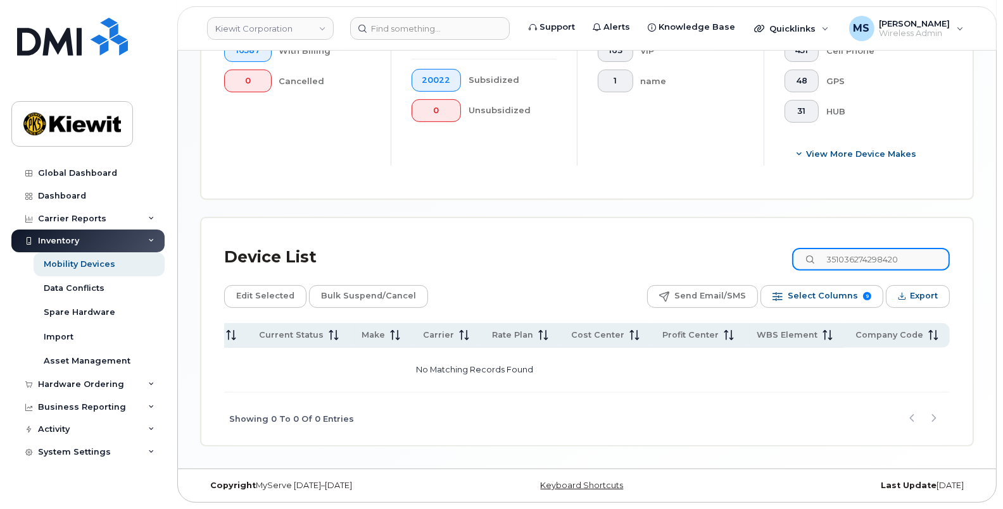
scroll to position [0, 197]
drag, startPoint x: 928, startPoint y: 258, endPoint x: 722, endPoint y: 241, distance: 206.5
click at [724, 241] on div "Device List 351036274298420" at bounding box center [586, 257] width 725 height 33
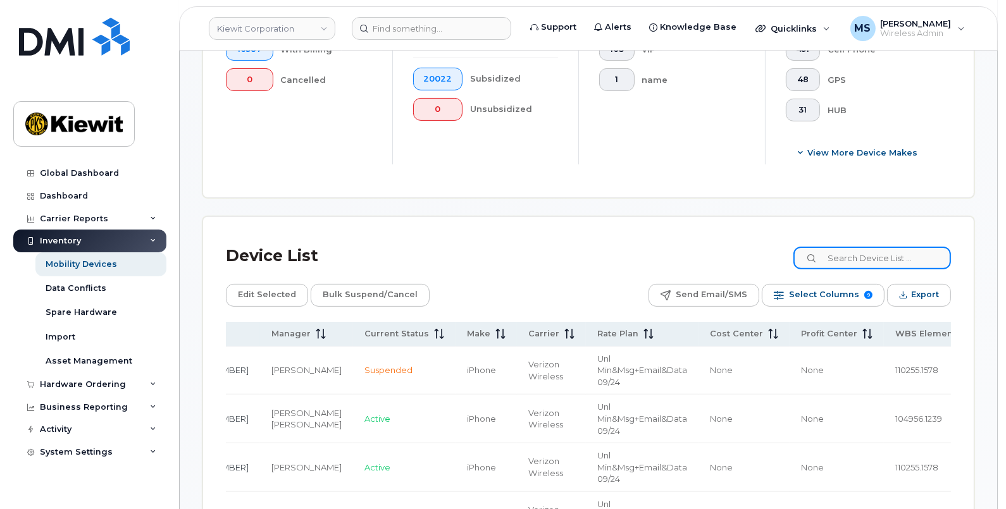
scroll to position [553, 0]
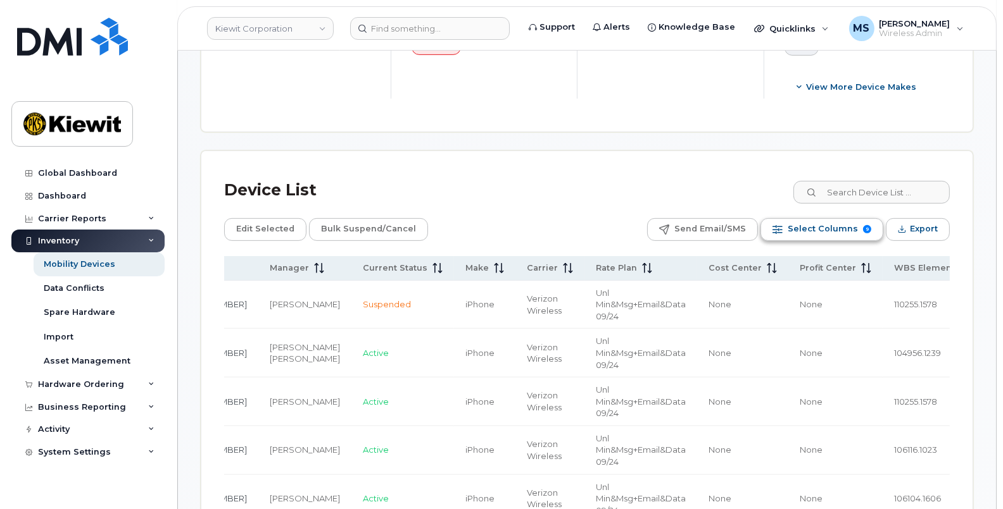
click at [848, 222] on span "Select Columns" at bounding box center [822, 229] width 70 height 19
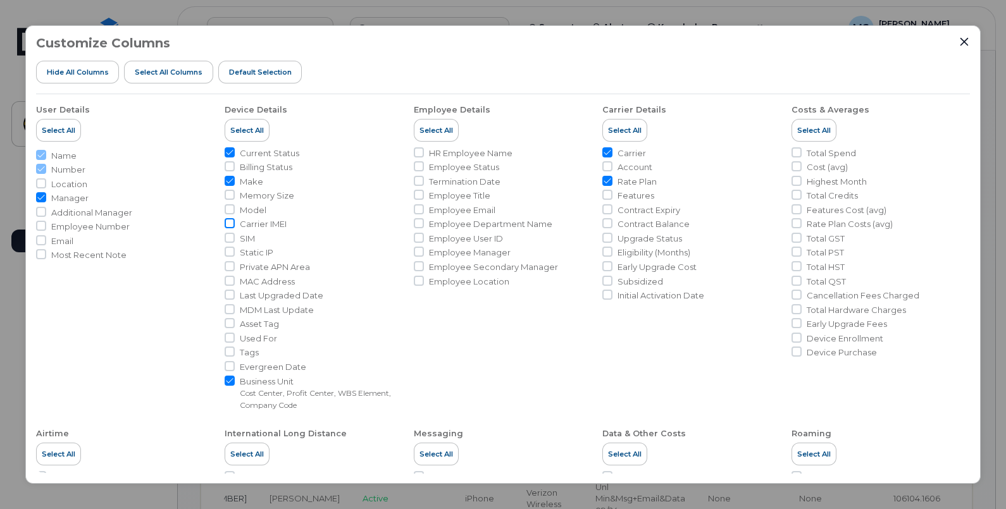
click at [225, 222] on input "Carrier IMEI" at bounding box center [230, 223] width 10 height 10
checkbox input "true"
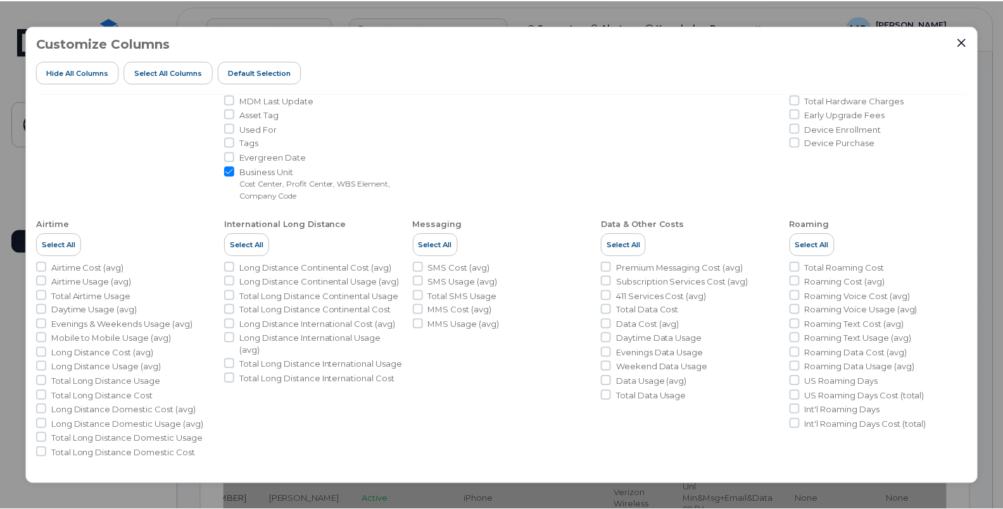
scroll to position [0, 0]
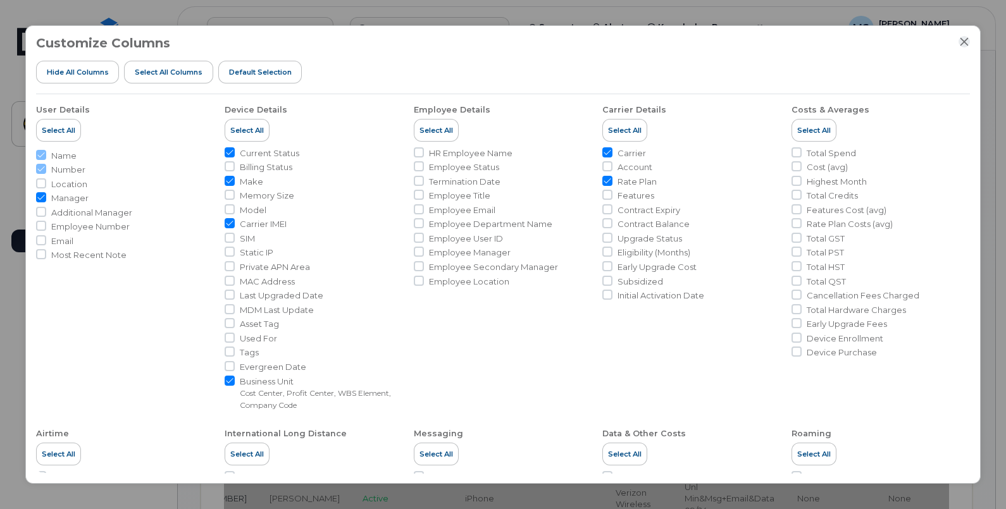
click at [965, 40] on icon "Close" at bounding box center [964, 42] width 10 height 10
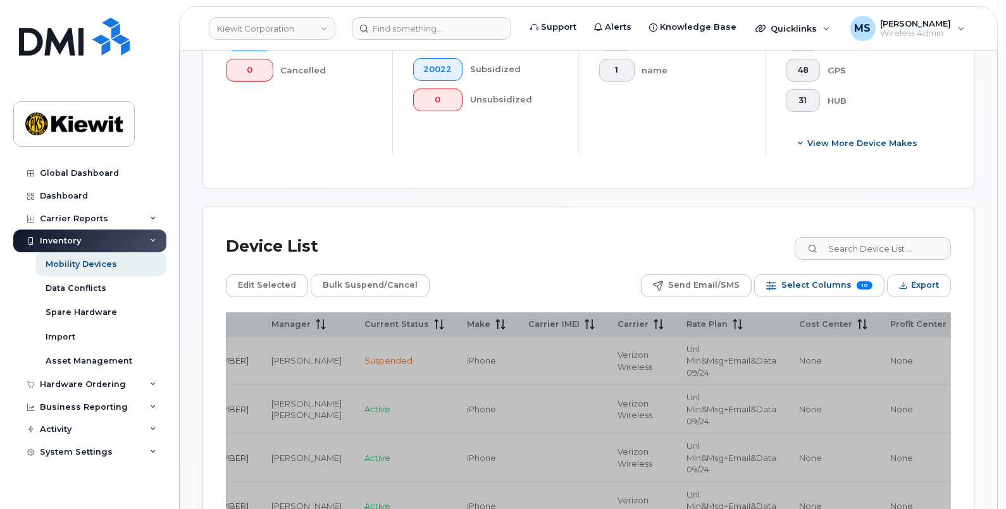
scroll to position [475, 0]
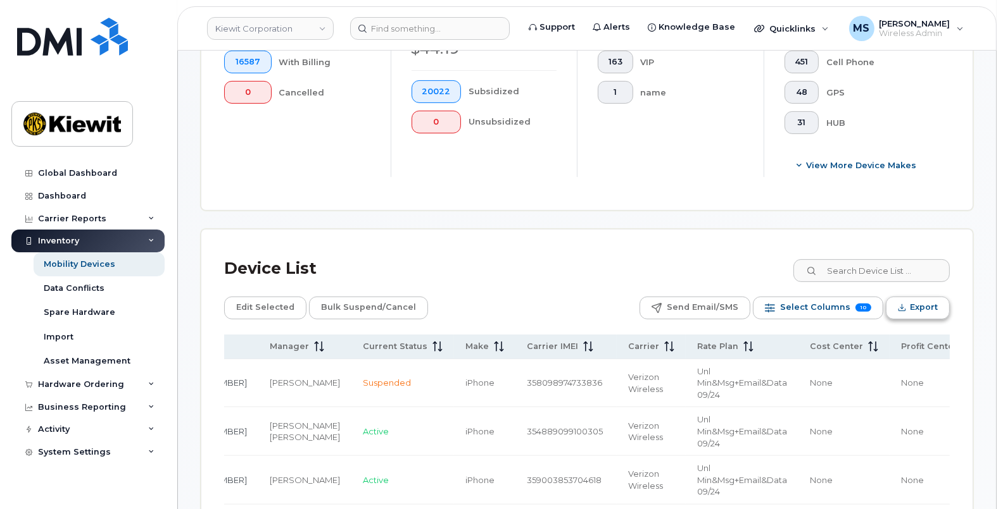
click at [927, 304] on span "Export" at bounding box center [923, 307] width 28 height 19
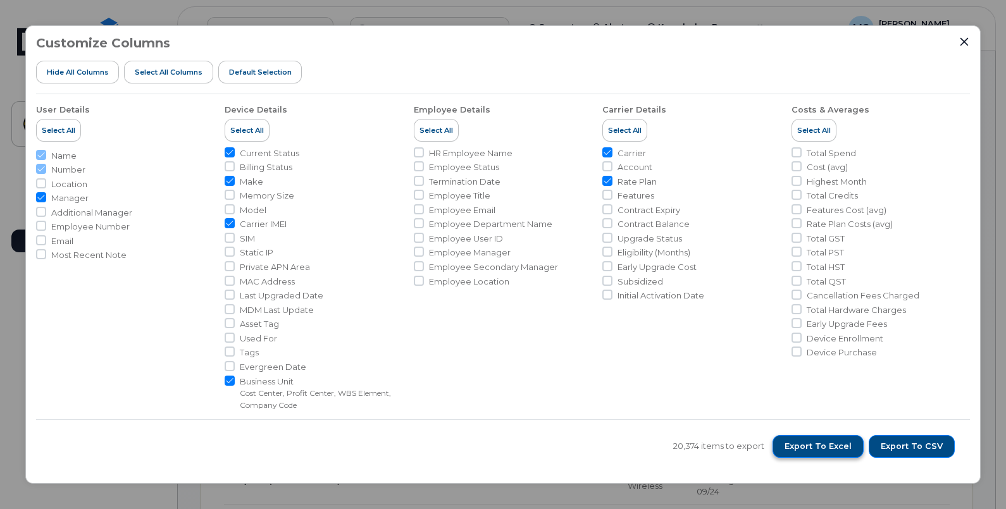
click at [839, 449] on span "Export to Excel" at bounding box center [818, 446] width 67 height 11
click at [968, 42] on icon "Close" at bounding box center [964, 42] width 10 height 10
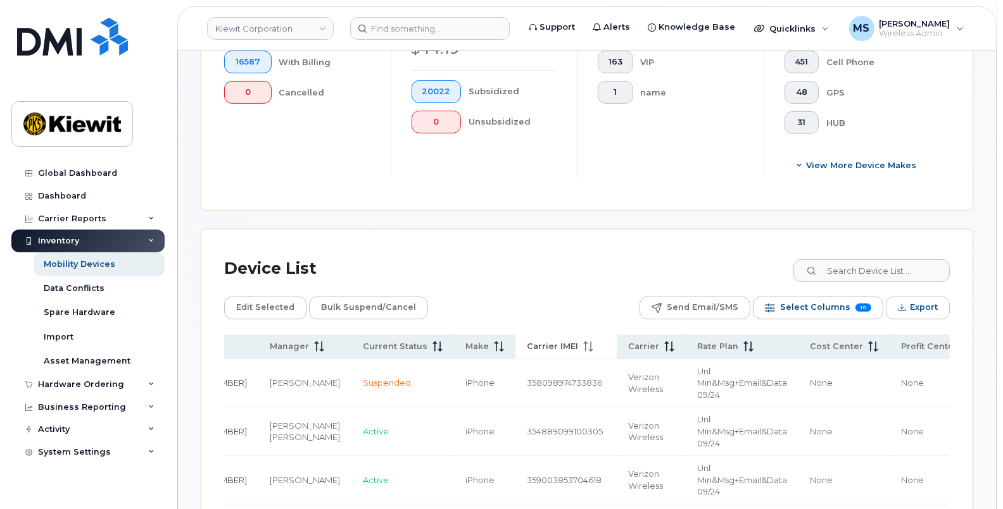
click at [527, 347] on span "Carrier IMEI" at bounding box center [552, 346] width 51 height 11
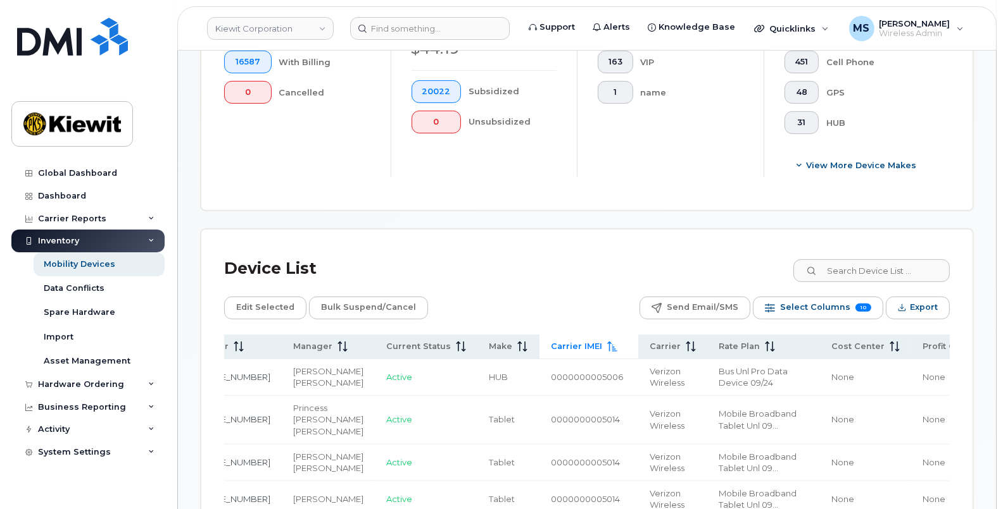
drag, startPoint x: 525, startPoint y: 346, endPoint x: 469, endPoint y: 292, distance: 77.0
click at [872, 268] on input at bounding box center [871, 270] width 158 height 23
paste input "351036274298420"
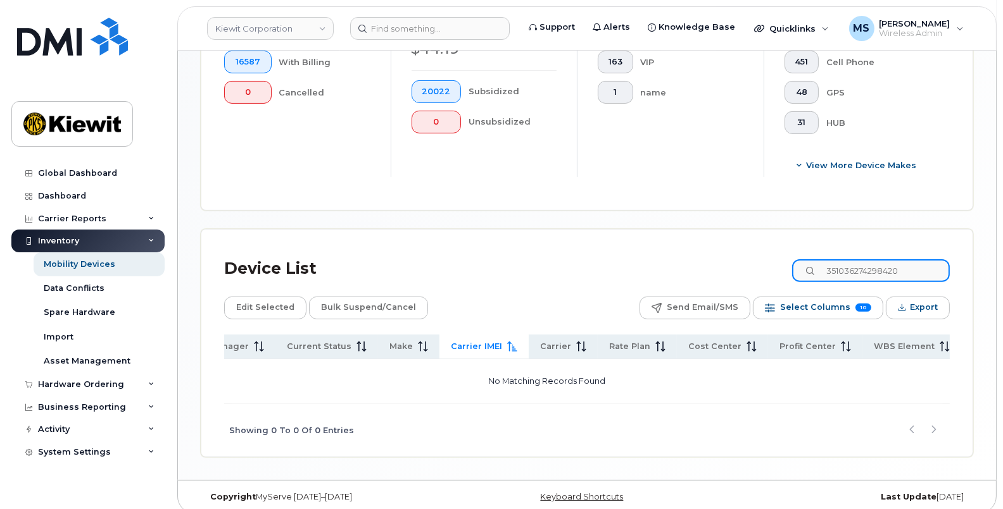
type input "351036274298420"
drag, startPoint x: 878, startPoint y: 263, endPoint x: 720, endPoint y: 250, distance: 159.4
click at [720, 250] on div "Device List 351036274298420 Edit Selected Bulk Suspend/Cancel Send Email/SMS Se…" at bounding box center [586, 343] width 771 height 227
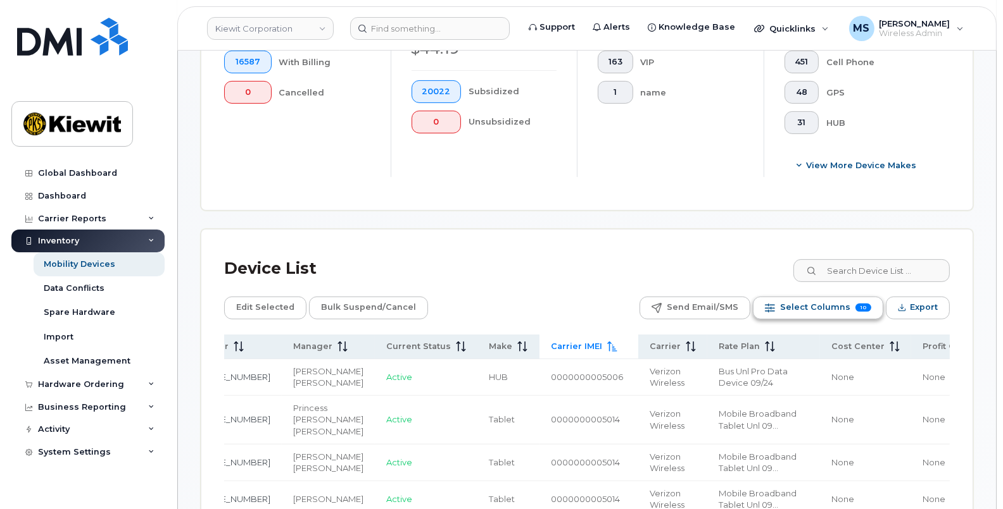
click at [825, 307] on span "Select Columns" at bounding box center [815, 307] width 70 height 19
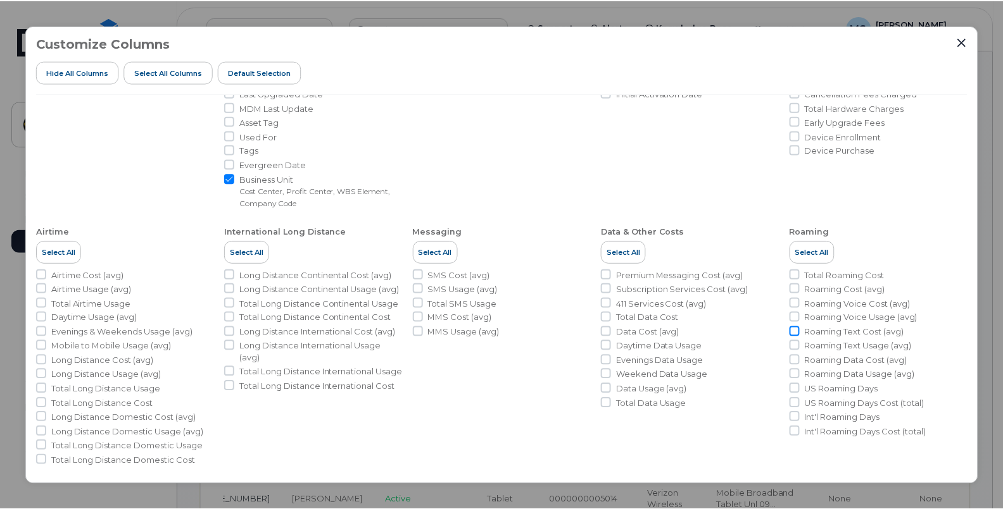
scroll to position [210, 0]
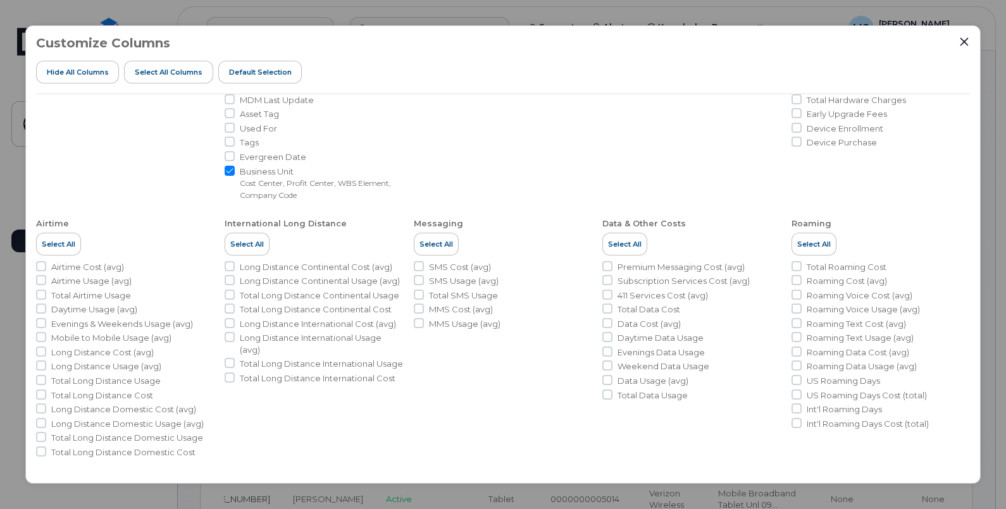
click at [978, 35] on div "Customize Columns Hide All Columns Select all Columns Default Selection User De…" at bounding box center [503, 254] width 956 height 459
click at [968, 39] on icon "Close" at bounding box center [965, 42] width 8 height 8
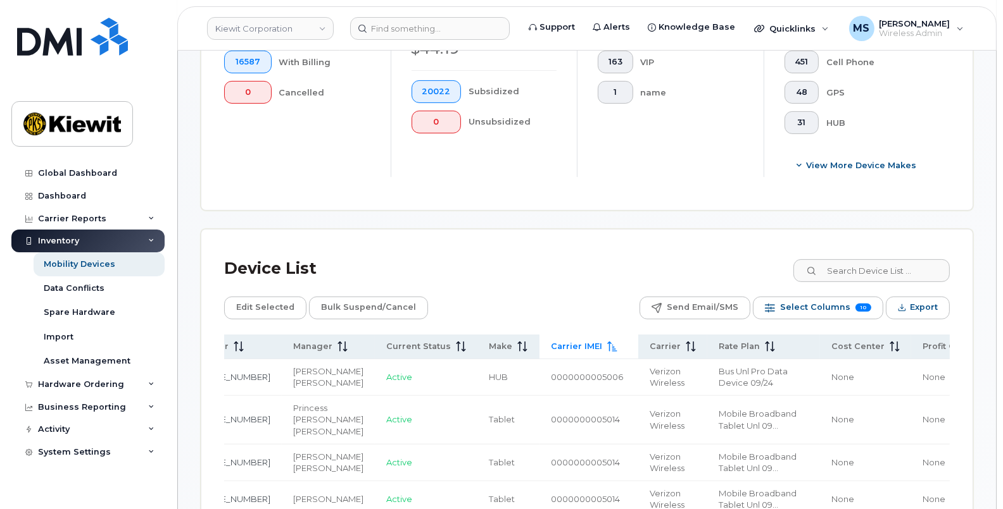
click at [603, 260] on div "Device List" at bounding box center [586, 269] width 725 height 33
